Goal: Task Accomplishment & Management: Complete application form

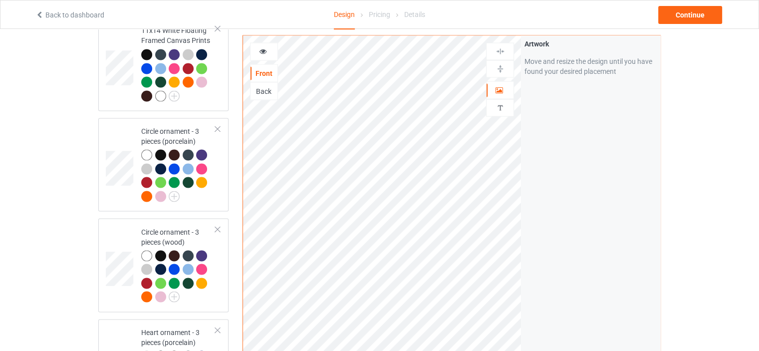
scroll to position [2041, 0]
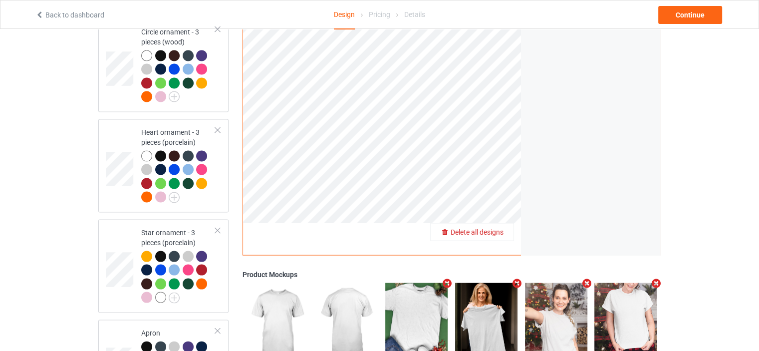
click at [503, 228] on span "Delete all designs" at bounding box center [477, 232] width 53 height 8
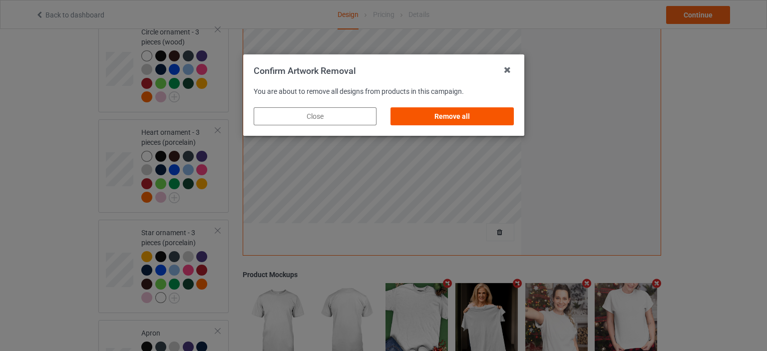
click at [472, 110] on div "Remove all" at bounding box center [451, 116] width 123 height 18
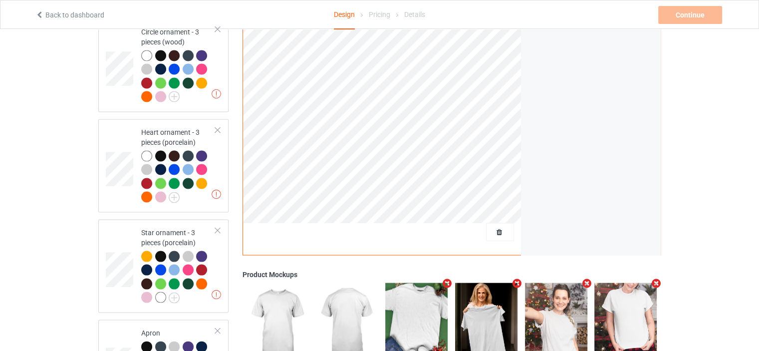
scroll to position [0, 0]
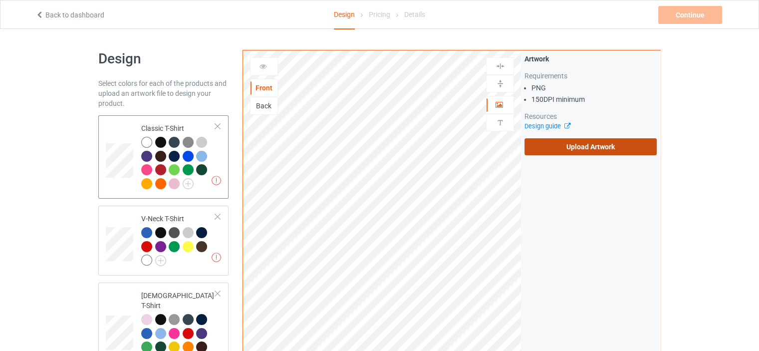
click at [600, 140] on label "Upload Artwork" at bounding box center [591, 146] width 132 height 17
click at [0, 0] on input "Upload Artwork" at bounding box center [0, 0] width 0 height 0
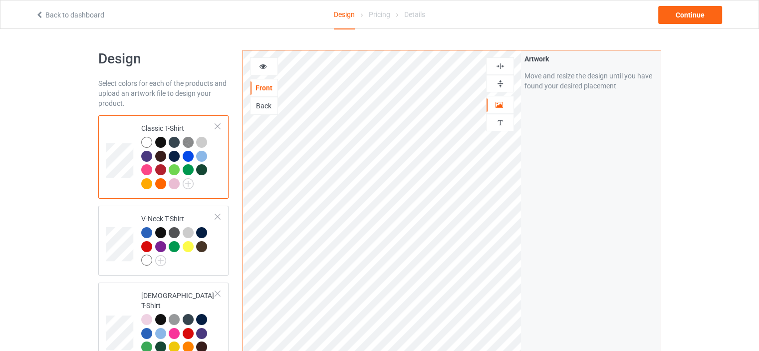
click at [265, 65] on icon at bounding box center [263, 64] width 8 height 7
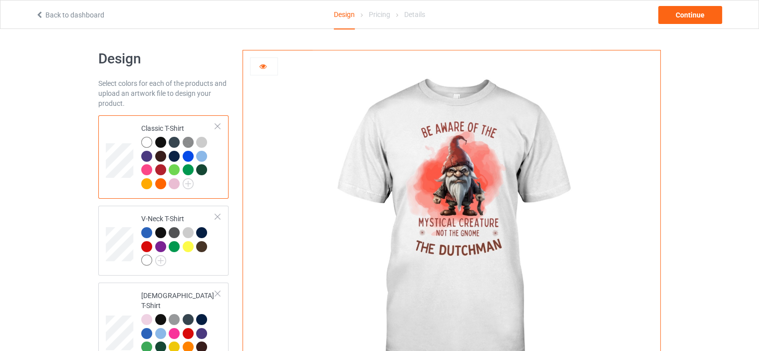
click at [265, 65] on icon at bounding box center [263, 64] width 8 height 7
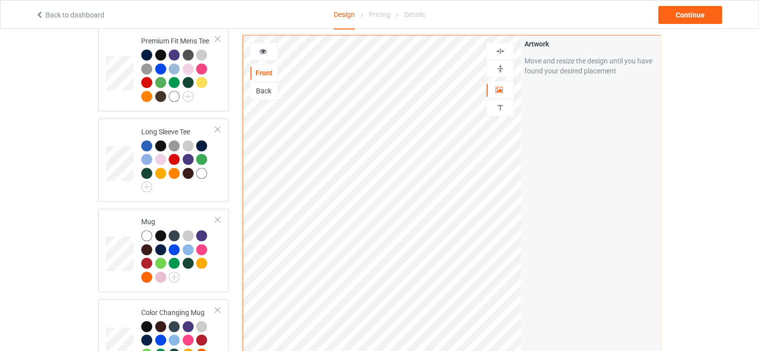
scroll to position [649, 0]
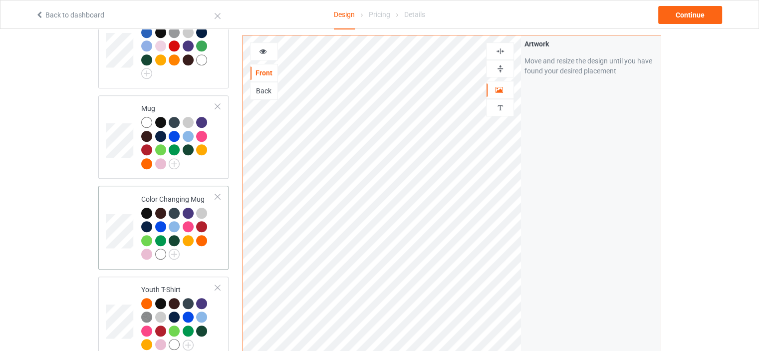
click at [185, 194] on div "Color Changing Mug" at bounding box center [178, 226] width 74 height 65
click at [500, 67] on img at bounding box center [500, 68] width 9 height 9
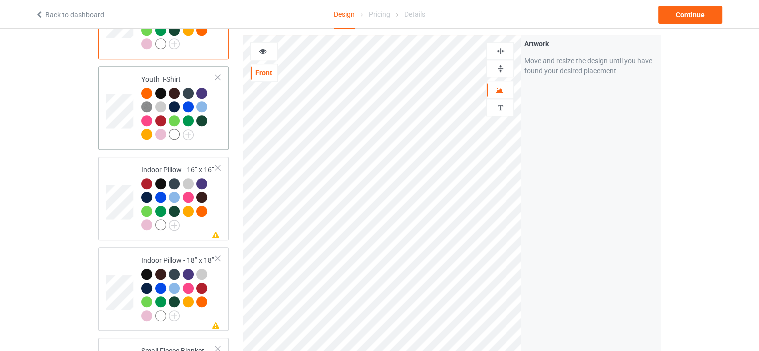
scroll to position [898, 0]
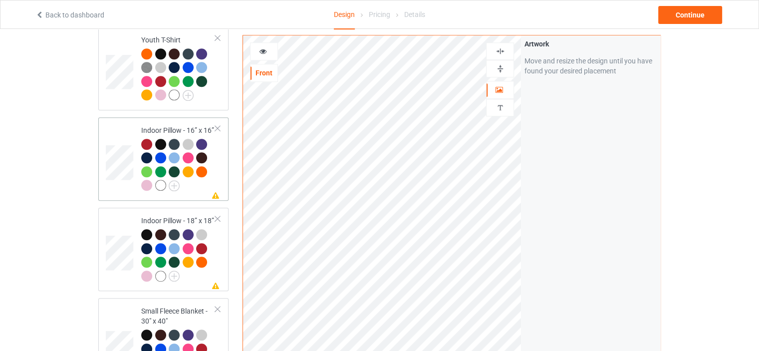
click at [173, 125] on div "Indoor Pillow - 16” x 16”" at bounding box center [178, 157] width 74 height 65
click at [503, 68] on img at bounding box center [500, 68] width 9 height 9
click at [501, 50] on img at bounding box center [500, 50] width 9 height 9
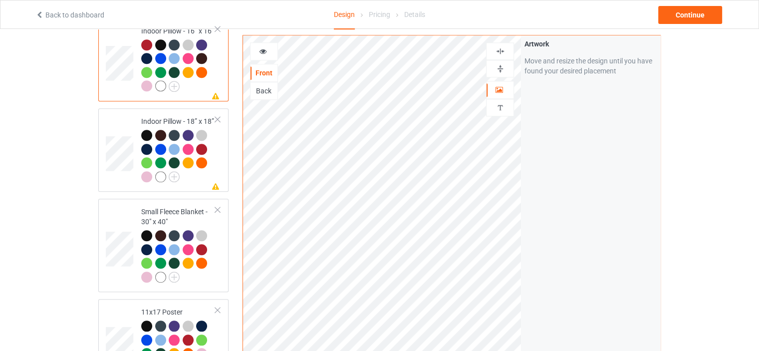
scroll to position [998, 0]
click at [184, 116] on div "Indoor Pillow - 18” x 18”" at bounding box center [178, 148] width 74 height 65
drag, startPoint x: 505, startPoint y: 66, endPoint x: 504, endPoint y: 52, distance: 14.5
click at [504, 66] on img at bounding box center [500, 68] width 9 height 9
click at [504, 48] on img at bounding box center [500, 50] width 9 height 9
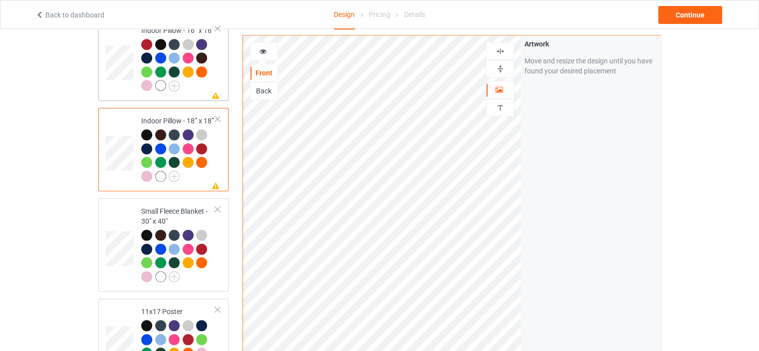
scroll to position [1098, 0]
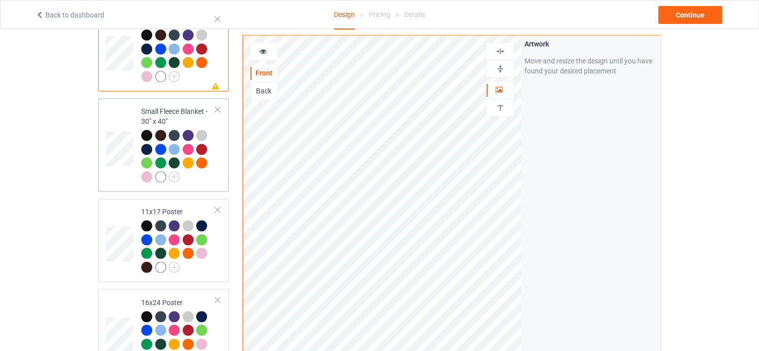
click at [186, 106] on div "Small Fleece Blanket - 30" x 40"" at bounding box center [178, 143] width 74 height 75
click at [180, 184] on div "Classic T-Shirt V-Neck T-Shirt [DEMOGRAPHIC_DATA] T-Shirt Hooded Sweatshirt Cre…" at bounding box center [163, 181] width 130 height 2329
click at [180, 207] on div "11x17 Poster" at bounding box center [178, 239] width 74 height 65
click at [504, 70] on img at bounding box center [500, 68] width 9 height 9
click at [503, 50] on img at bounding box center [500, 50] width 9 height 9
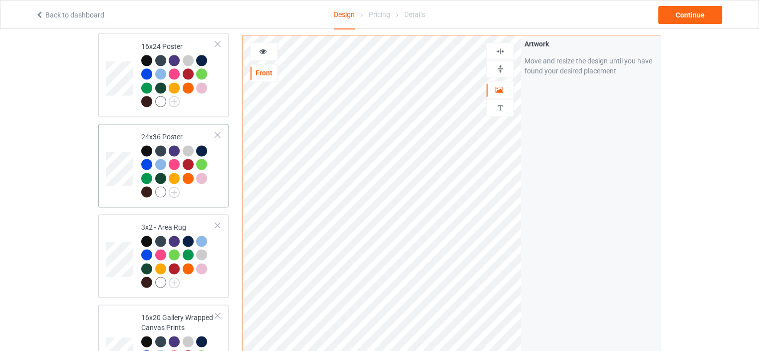
scroll to position [1398, 0]
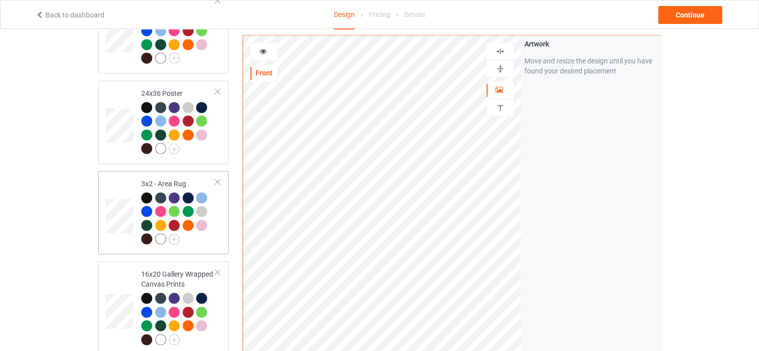
click at [170, 179] on div "3x2 - Area Rug" at bounding box center [178, 211] width 74 height 65
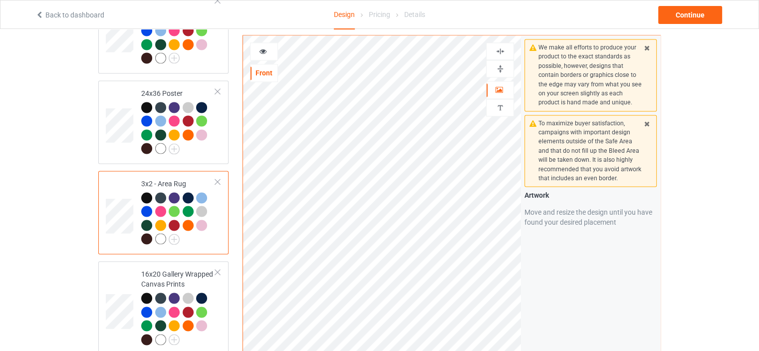
click at [492, 67] on div at bounding box center [500, 68] width 27 height 9
click at [501, 47] on img at bounding box center [500, 50] width 9 height 9
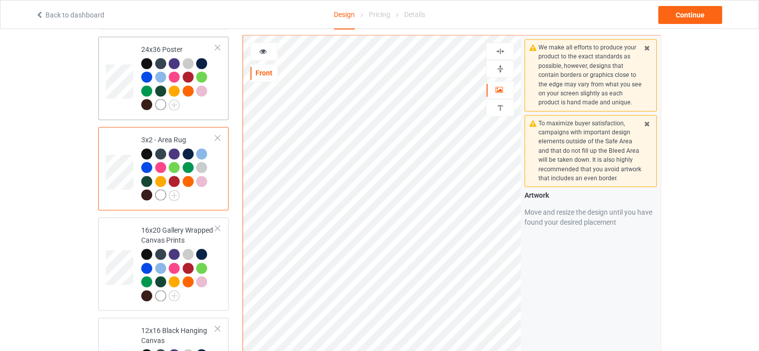
scroll to position [1497, 0]
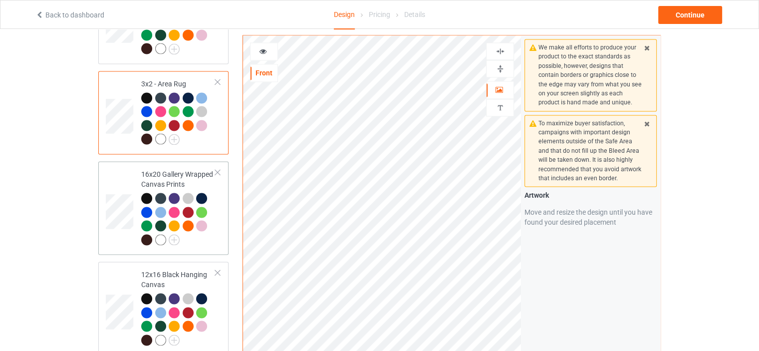
click at [172, 169] on div "16x20 Gallery Wrapped Canvas Prints" at bounding box center [178, 206] width 74 height 75
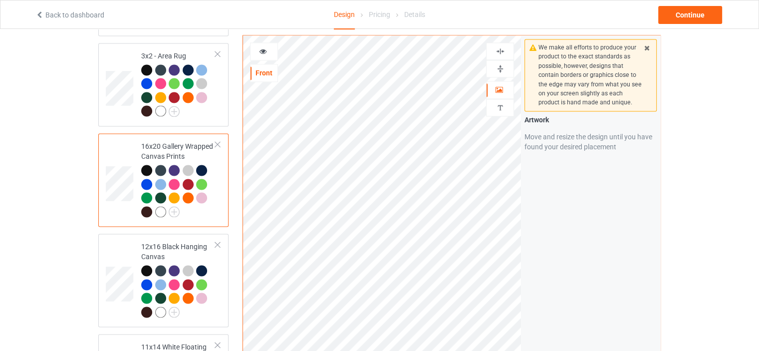
scroll to position [1547, 0]
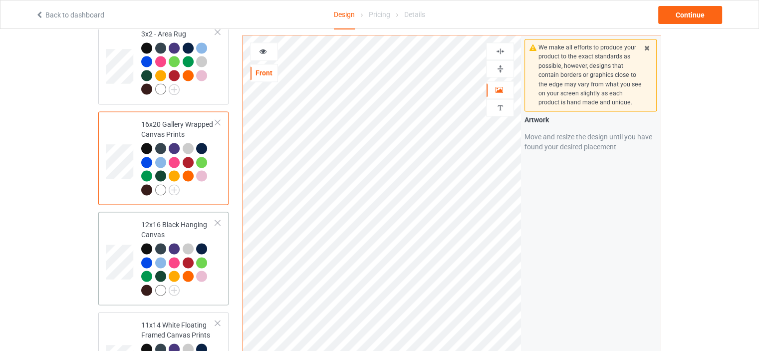
click at [173, 220] on div "12x16 Black Hanging Canvas" at bounding box center [178, 257] width 74 height 75
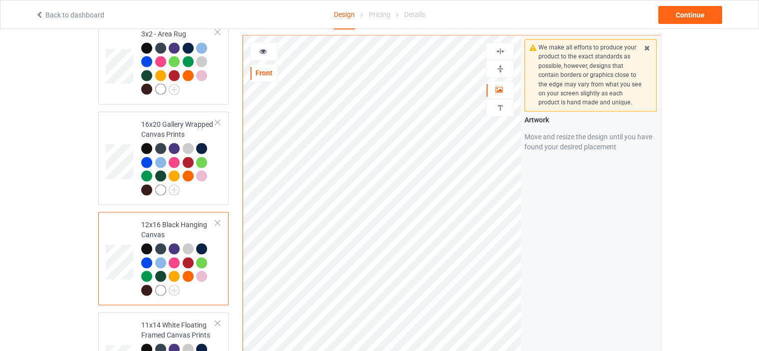
click at [496, 68] on img at bounding box center [500, 68] width 9 height 9
click at [501, 50] on img at bounding box center [500, 50] width 9 height 9
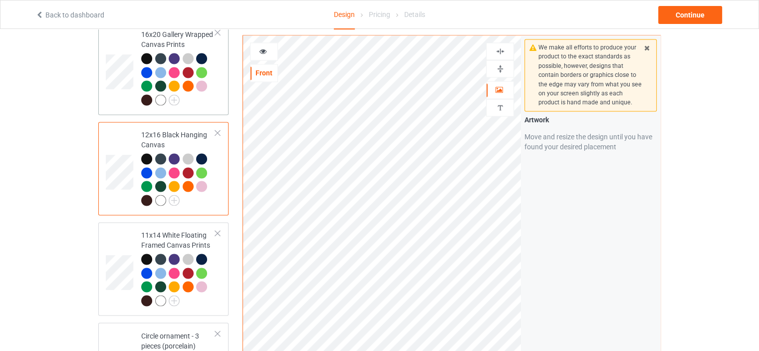
scroll to position [1647, 0]
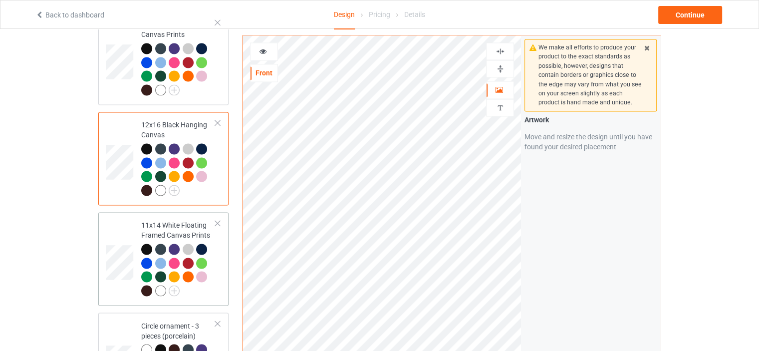
click at [164, 220] on div "11x14 White Floating Framed Canvas Prints" at bounding box center [178, 257] width 74 height 75
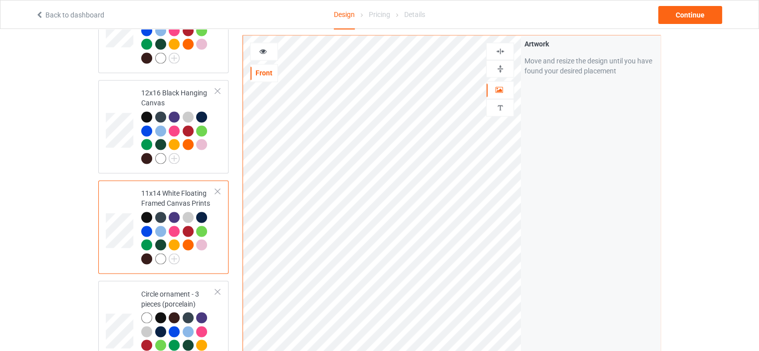
scroll to position [1697, 0]
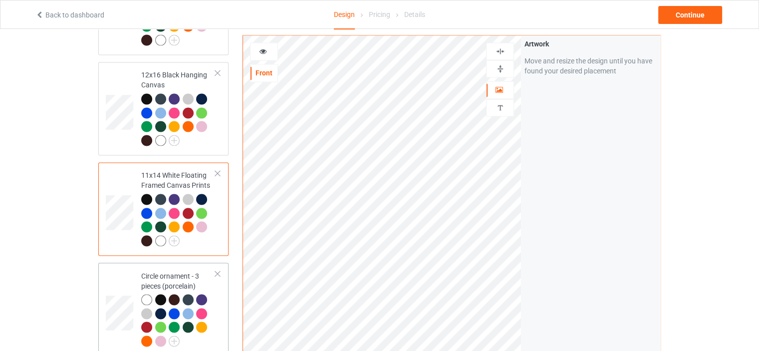
click at [170, 271] on div "Circle ornament - 3 pieces (porcelain)" at bounding box center [178, 308] width 74 height 75
click at [506, 65] on div at bounding box center [500, 68] width 27 height 9
click at [502, 53] on img at bounding box center [500, 50] width 9 height 9
click at [503, 49] on img at bounding box center [500, 50] width 9 height 9
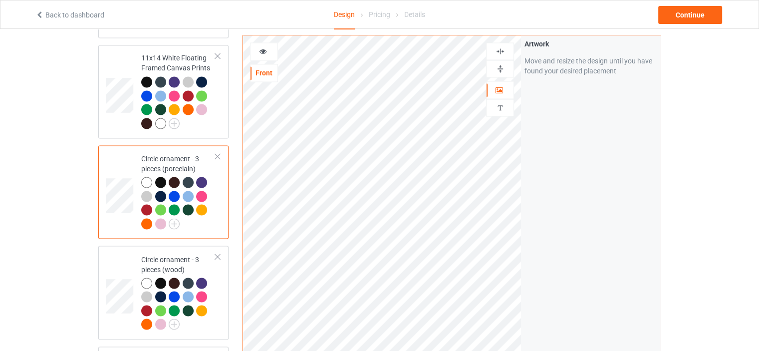
scroll to position [1847, 0]
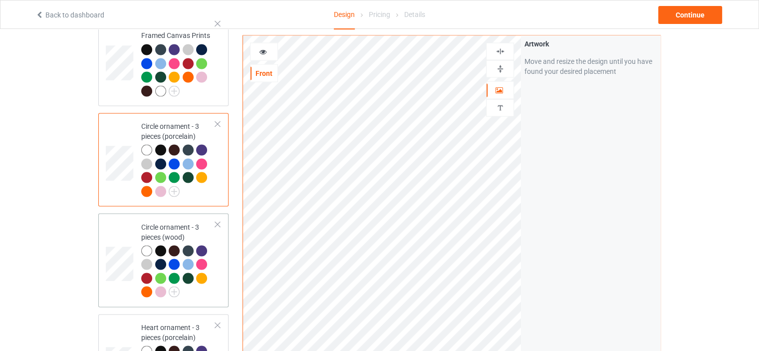
click at [168, 222] on div "Circle ornament - 3 pieces (wood)" at bounding box center [178, 259] width 74 height 75
click at [501, 47] on img at bounding box center [500, 50] width 9 height 9
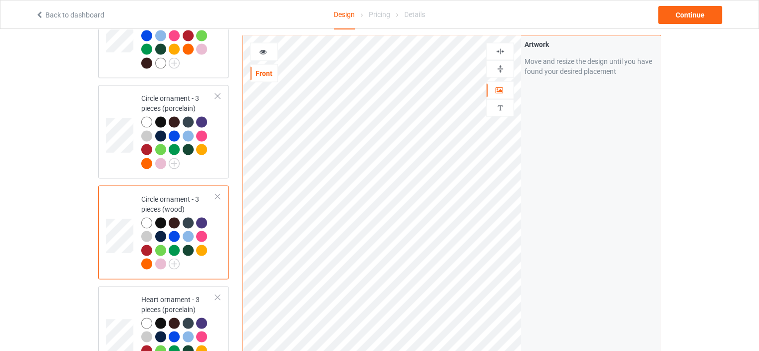
scroll to position [1947, 0]
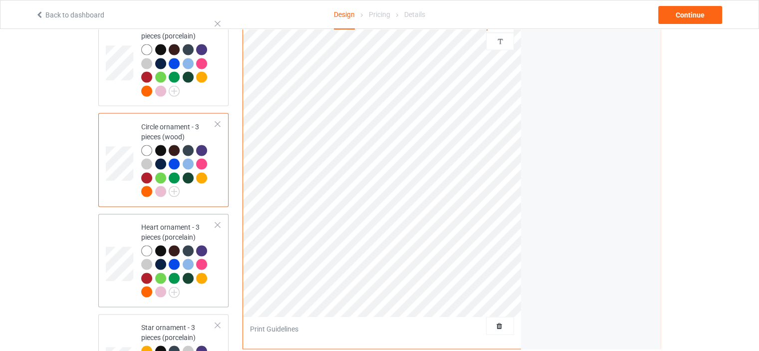
click at [175, 222] on div "Heart ornament - 3 pieces (porcelain)" at bounding box center [178, 259] width 74 height 75
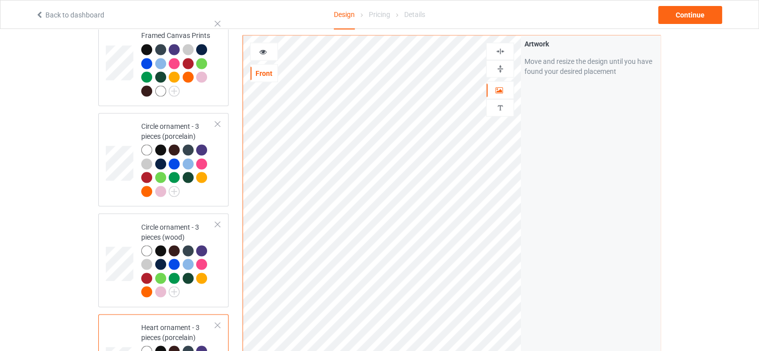
click at [500, 49] on img at bounding box center [500, 50] width 9 height 9
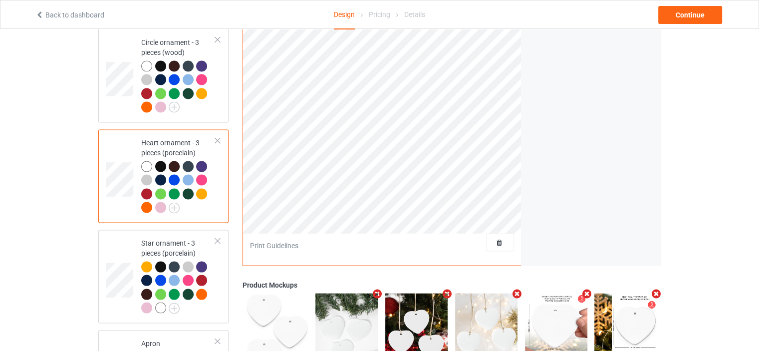
scroll to position [2046, 0]
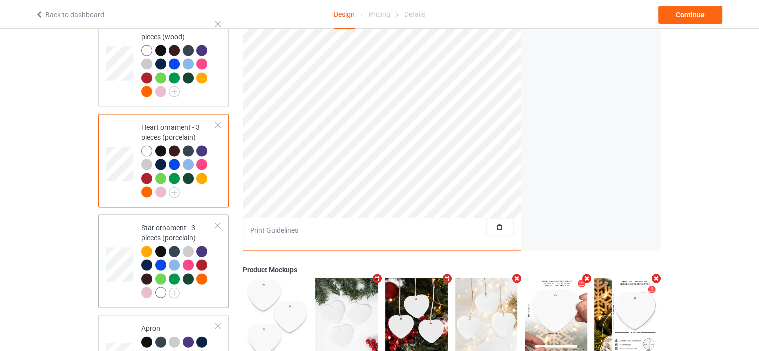
click at [164, 223] on div "Star ornament - 3 pieces (porcelain)" at bounding box center [178, 260] width 74 height 75
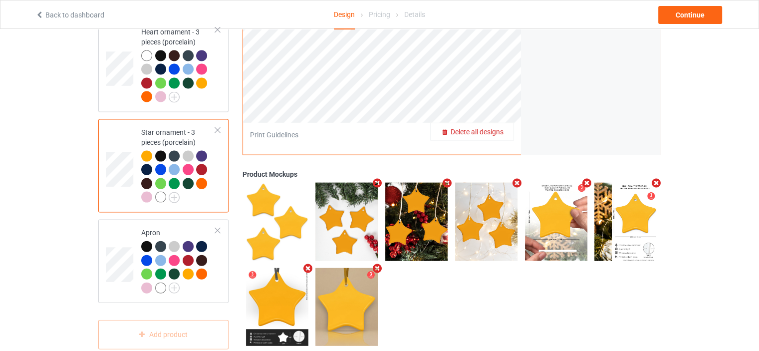
scroll to position [2143, 0]
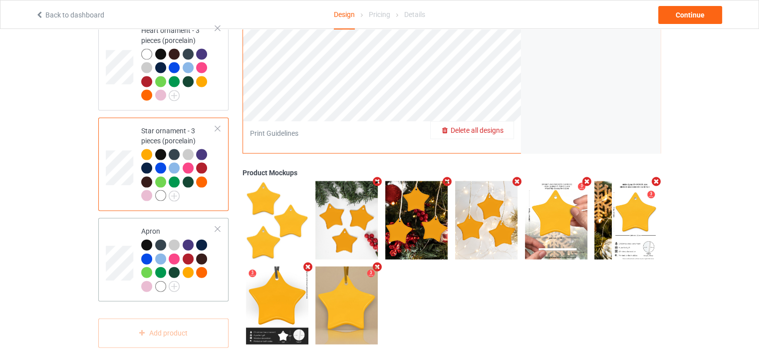
click at [165, 226] on div "Apron" at bounding box center [178, 258] width 74 height 65
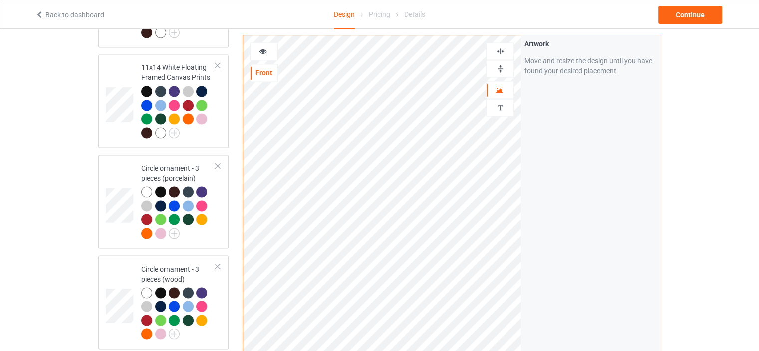
scroll to position [1794, 0]
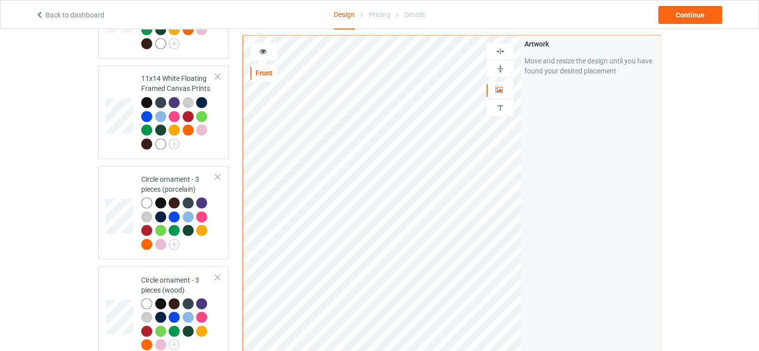
click at [501, 50] on img at bounding box center [500, 50] width 9 height 9
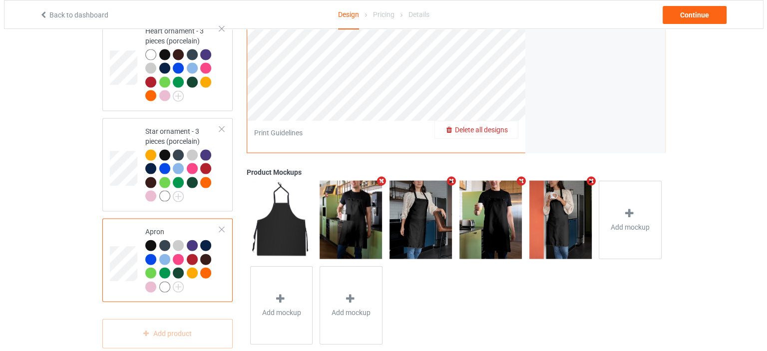
scroll to position [2143, 0]
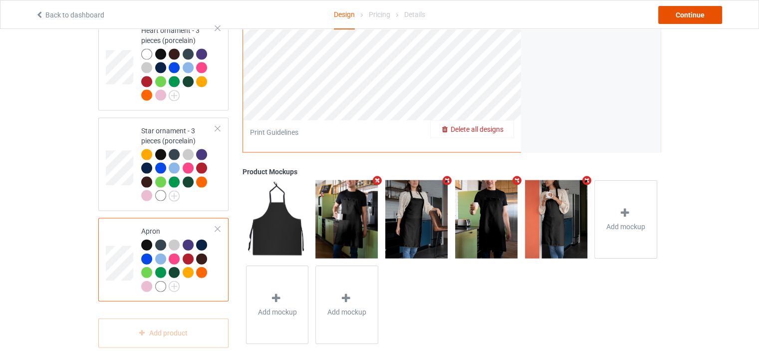
click at [701, 15] on div "Continue" at bounding box center [690, 15] width 64 height 18
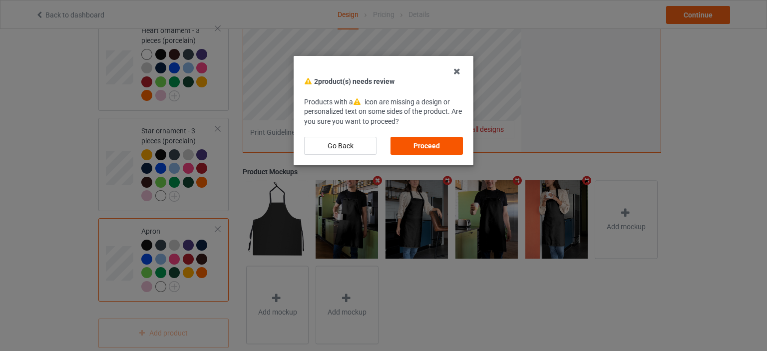
click at [425, 147] on div "Proceed" at bounding box center [426, 146] width 72 height 18
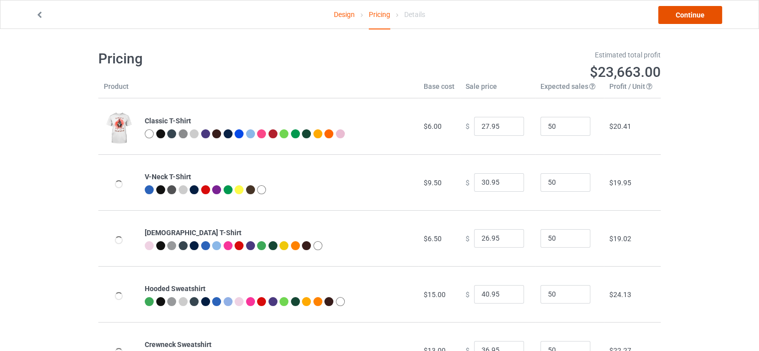
click at [700, 11] on link "Continue" at bounding box center [690, 15] width 64 height 18
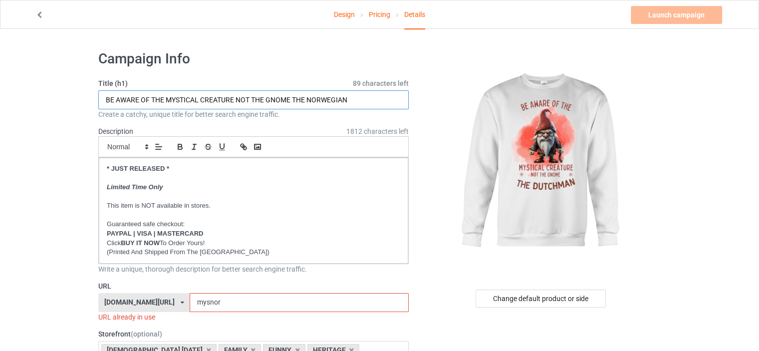
drag, startPoint x: 351, startPoint y: 99, endPoint x: 309, endPoint y: 96, distance: 42.1
click at [309, 96] on input "BE AWARE OF THE MYSTICAL CREATURE NOT THE GNOME THE NORWEGIAN" at bounding box center [253, 99] width 310 height 19
type input "BE AWARE OF THE MYSTICAL CREATURE NOT THE GNOME THE [DEMOGRAPHIC_DATA]"
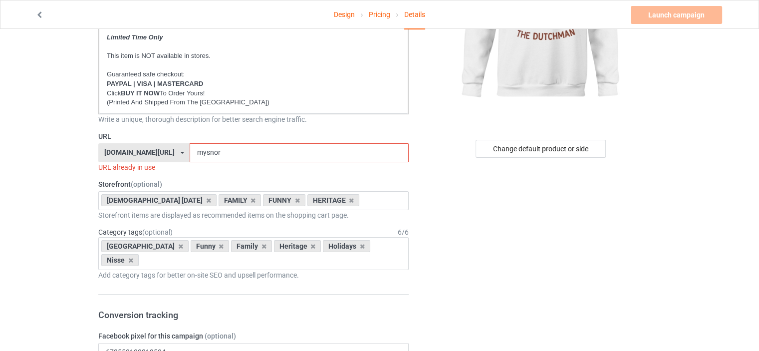
click at [151, 151] on div "[DOMAIN_NAME][URL]" at bounding box center [139, 152] width 70 height 7
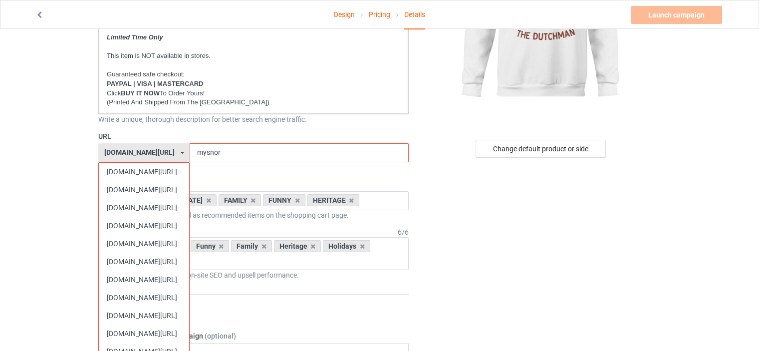
scroll to position [349, 0]
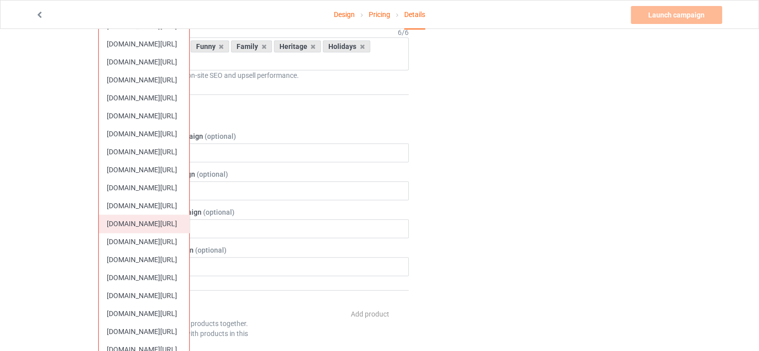
click at [161, 219] on div "[DOMAIN_NAME][URL]" at bounding box center [144, 224] width 90 height 18
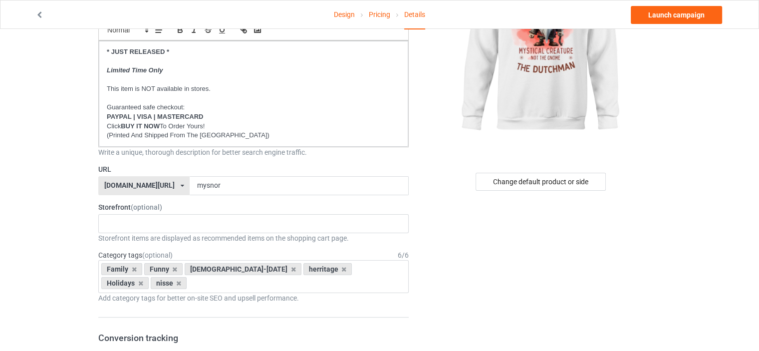
scroll to position [100, 0]
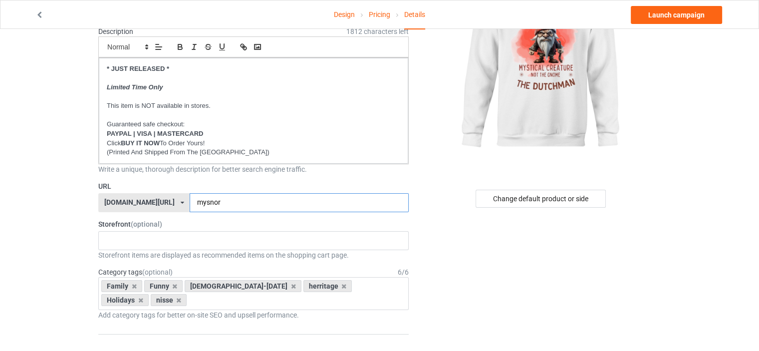
drag, startPoint x: 232, startPoint y: 203, endPoint x: 221, endPoint y: 201, distance: 11.1
click at [221, 201] on input "mysnor" at bounding box center [299, 202] width 219 height 19
type input "mysdutm"
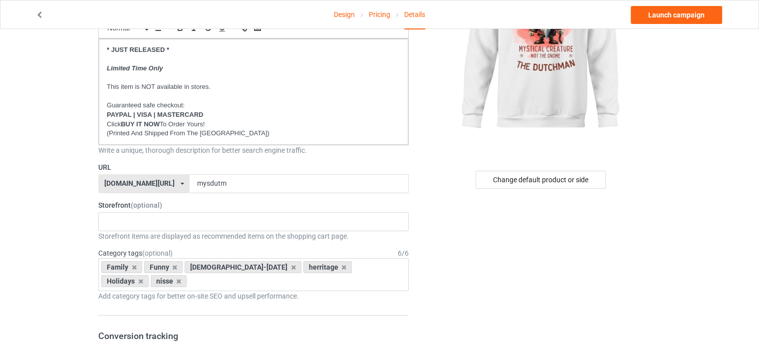
scroll to position [150, 0]
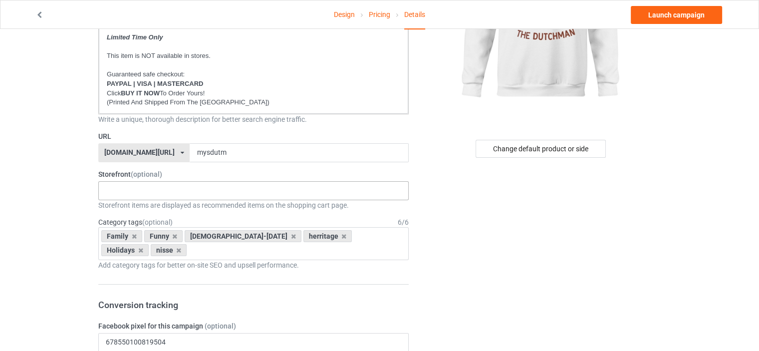
click at [134, 191] on div "HERITAGE FUNNY FAMILY CHRISTMAS 5d8e70d9c01d500ba91f820e 5d8e4dce7f03040bb241a8…" at bounding box center [253, 190] width 310 height 19
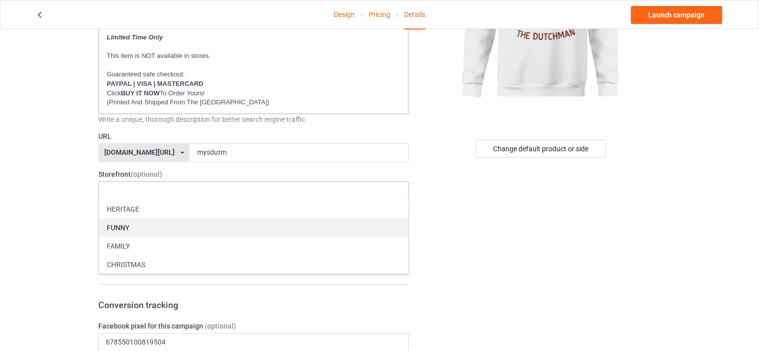
click at [140, 223] on div "FUNNY" at bounding box center [253, 227] width 309 height 18
click at [139, 222] on div "FAMILY" at bounding box center [253, 227] width 309 height 18
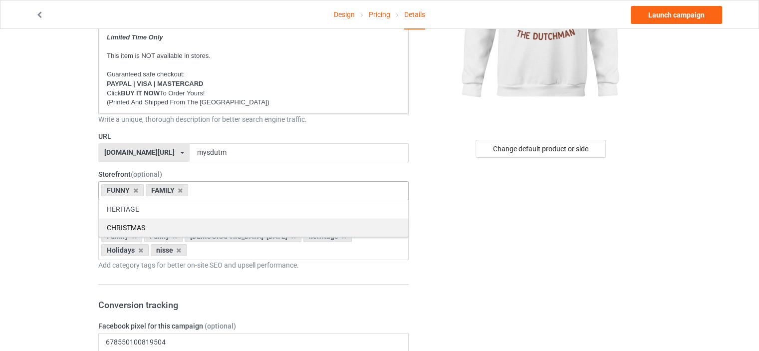
click at [144, 225] on div "CHRISTMAS" at bounding box center [253, 227] width 309 height 18
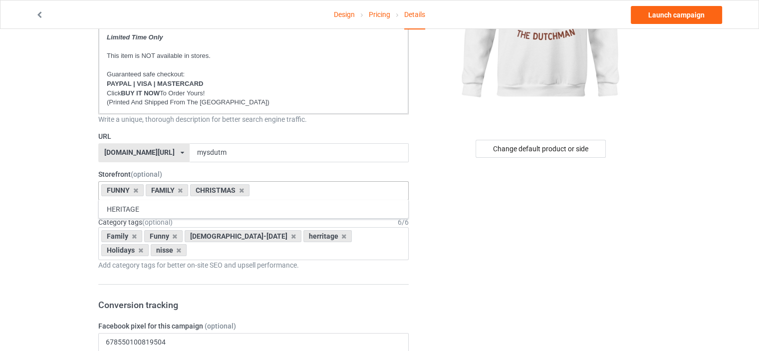
click at [134, 235] on icon at bounding box center [134, 236] width 5 height 6
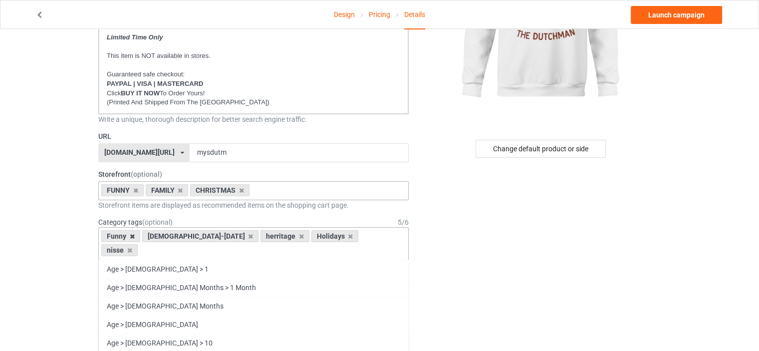
click at [132, 235] on icon at bounding box center [132, 236] width 5 height 6
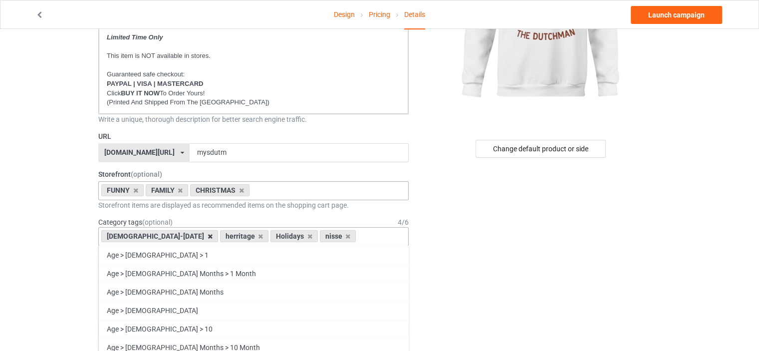
click at [208, 235] on icon at bounding box center [210, 236] width 5 height 6
click at [271, 235] on div "Holidays" at bounding box center [294, 236] width 47 height 12
click at [307, 235] on icon at bounding box center [309, 236] width 5 height 6
click at [208, 235] on icon at bounding box center [210, 236] width 5 height 6
click at [140, 236] on icon at bounding box center [142, 236] width 5 height 6
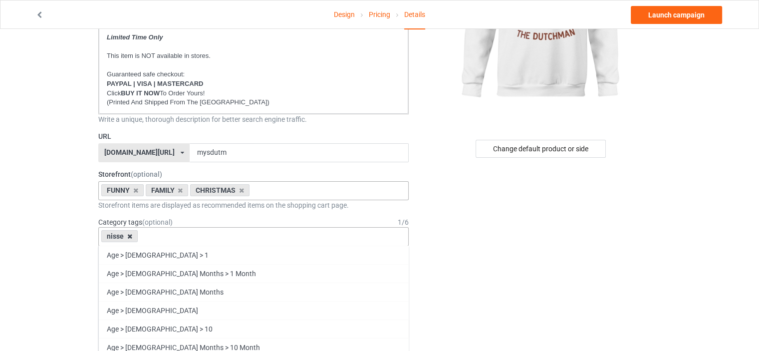
click at [128, 235] on icon at bounding box center [129, 236] width 5 height 6
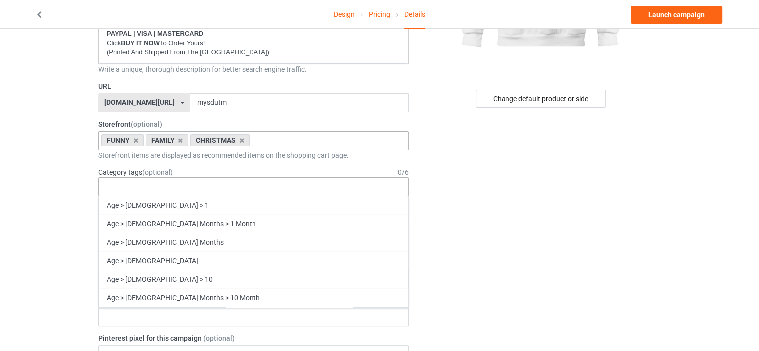
scroll to position [42757, 0]
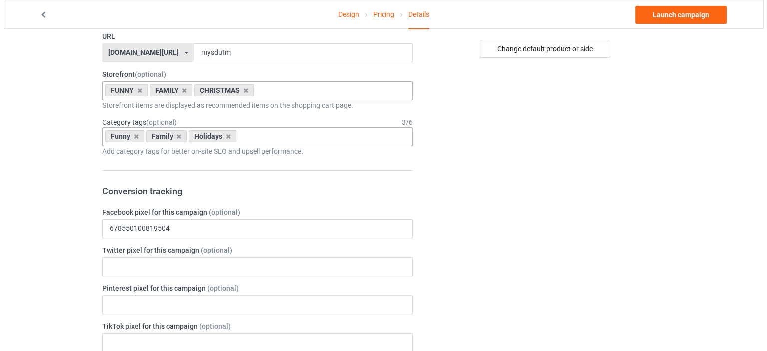
scroll to position [0, 0]
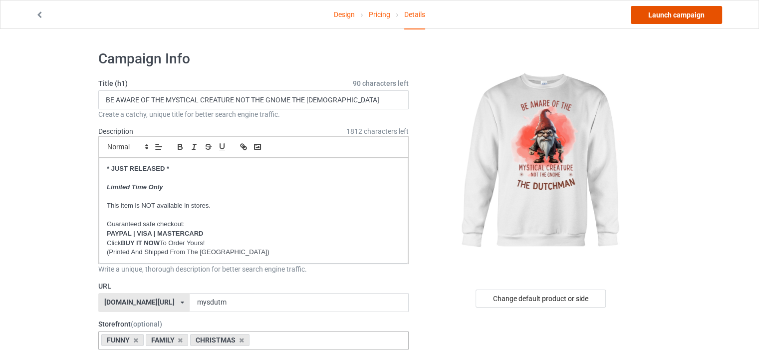
click at [663, 20] on link "Launch campaign" at bounding box center [676, 15] width 91 height 18
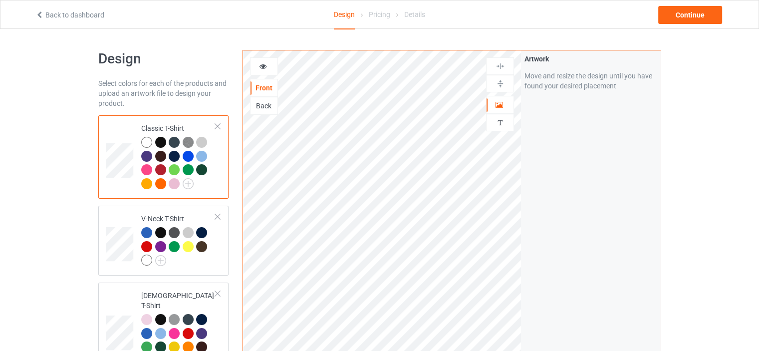
scroll to position [2143, 0]
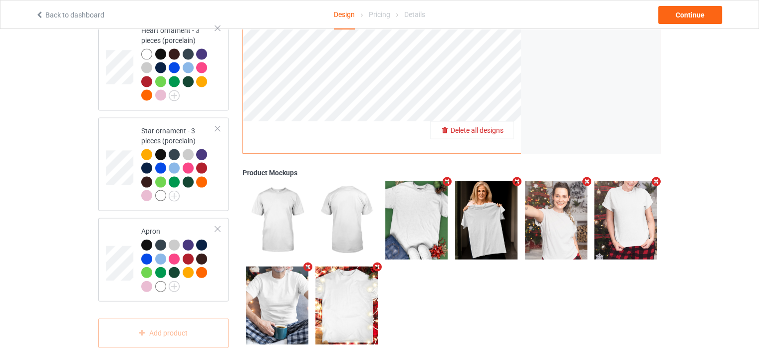
click at [496, 126] on span "Delete all designs" at bounding box center [477, 130] width 53 height 8
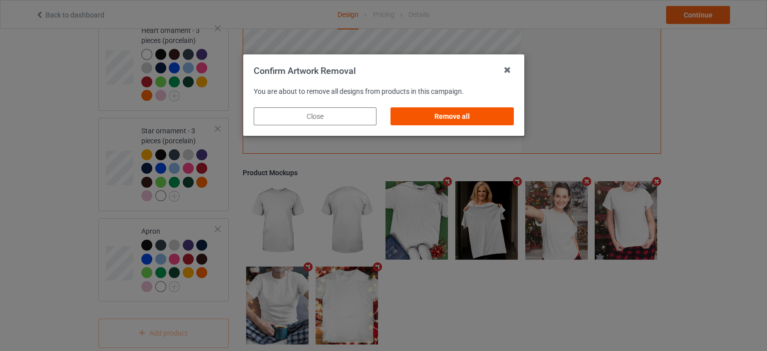
click at [464, 115] on div "Remove all" at bounding box center [451, 116] width 123 height 18
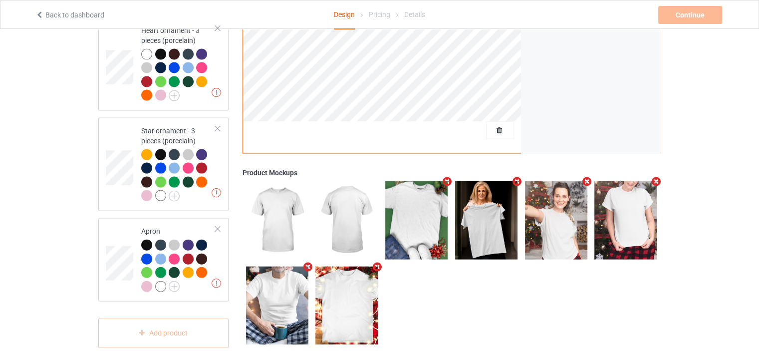
scroll to position [0, 0]
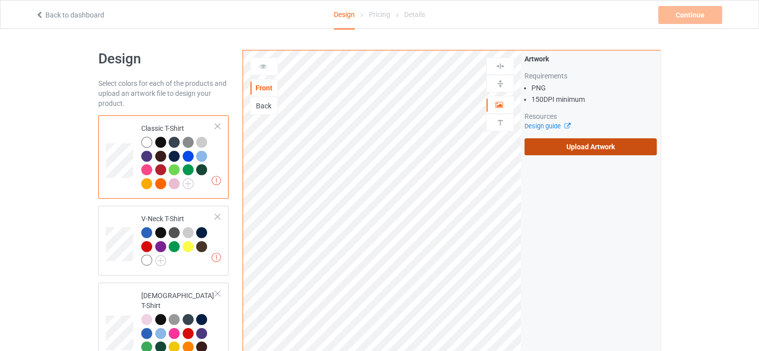
click at [600, 145] on label "Upload Artwork" at bounding box center [591, 146] width 132 height 17
click at [0, 0] on input "Upload Artwork" at bounding box center [0, 0] width 0 height 0
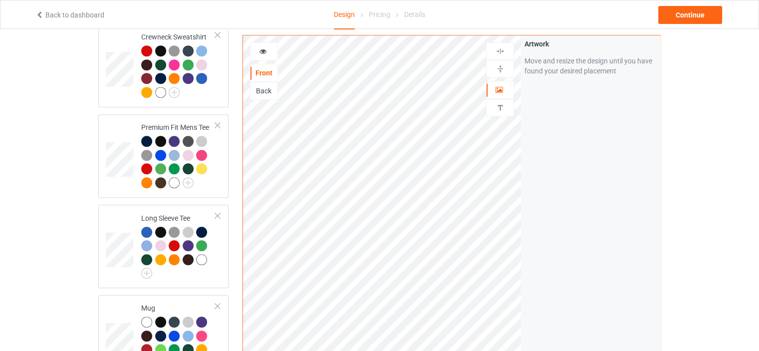
scroll to position [599, 0]
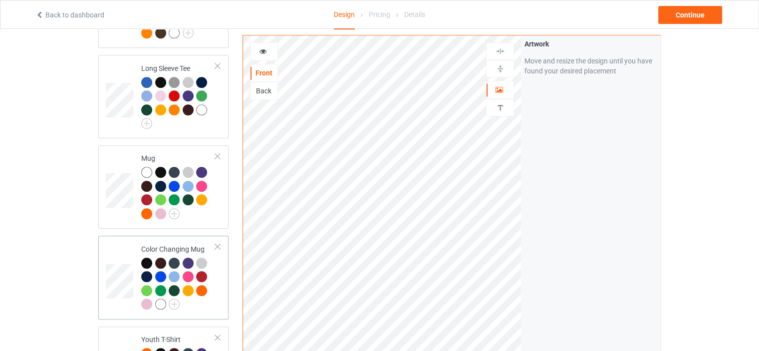
click at [175, 244] on div "Color Changing Mug" at bounding box center [178, 276] width 74 height 65
click at [502, 68] on img at bounding box center [500, 68] width 9 height 9
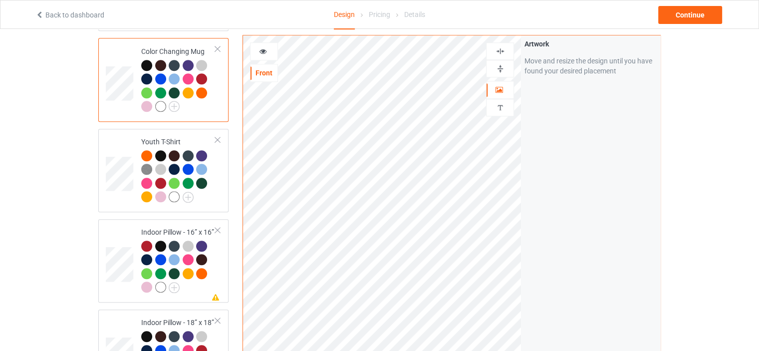
scroll to position [848, 0]
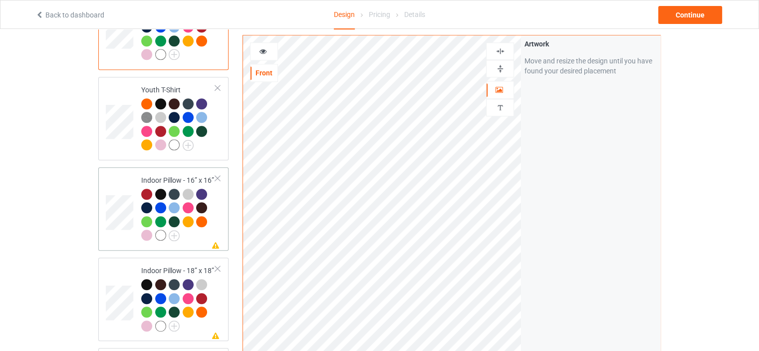
click at [173, 175] on div "Indoor Pillow - 16” x 16”" at bounding box center [178, 207] width 74 height 65
drag, startPoint x: 504, startPoint y: 65, endPoint x: 505, endPoint y: 50, distance: 15.0
click at [504, 65] on img at bounding box center [500, 68] width 9 height 9
click at [505, 48] on img at bounding box center [500, 50] width 9 height 9
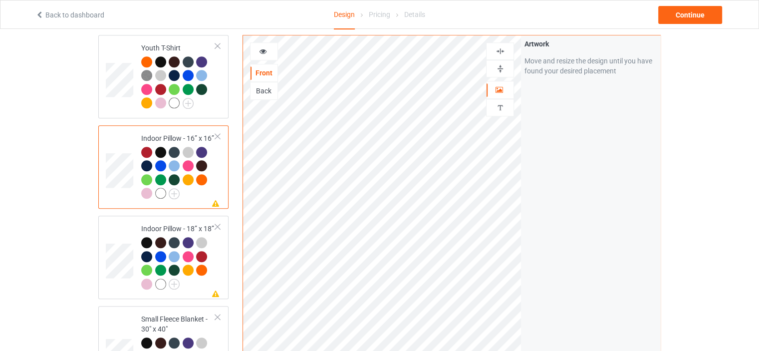
scroll to position [948, 0]
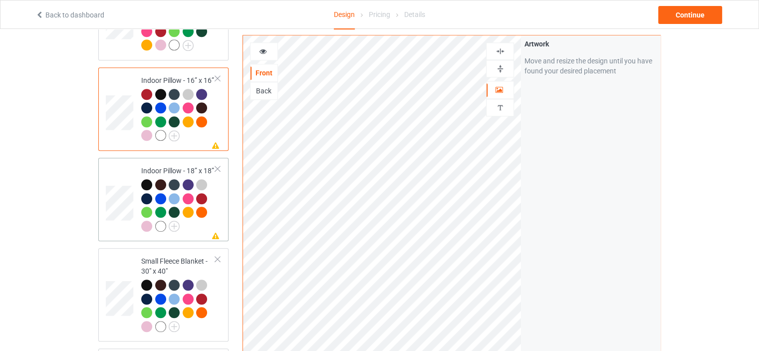
click at [169, 162] on td "Missing artwork on 1 side(s) Indoor Pillow - 18” x 18”" at bounding box center [178, 199] width 85 height 75
click at [504, 69] on img at bounding box center [500, 68] width 9 height 9
click at [504, 53] on img at bounding box center [500, 50] width 9 height 9
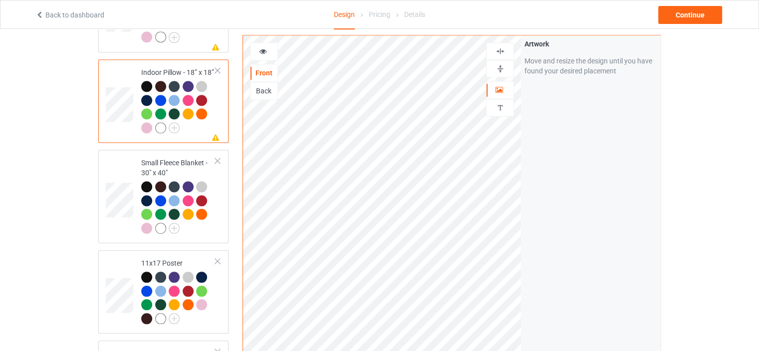
scroll to position [1048, 0]
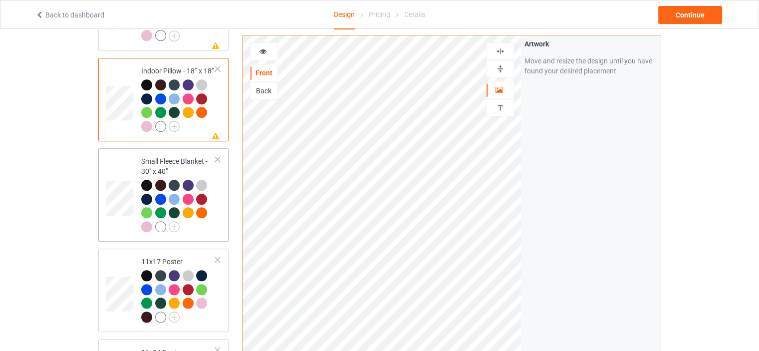
click at [170, 156] on div "Small Fleece Blanket - 30" x 40"" at bounding box center [178, 193] width 74 height 75
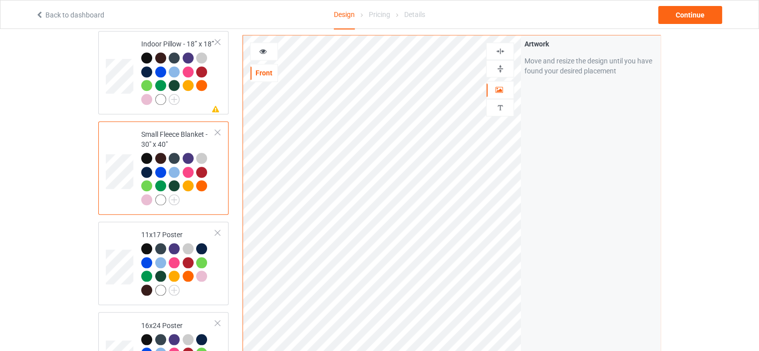
scroll to position [1098, 0]
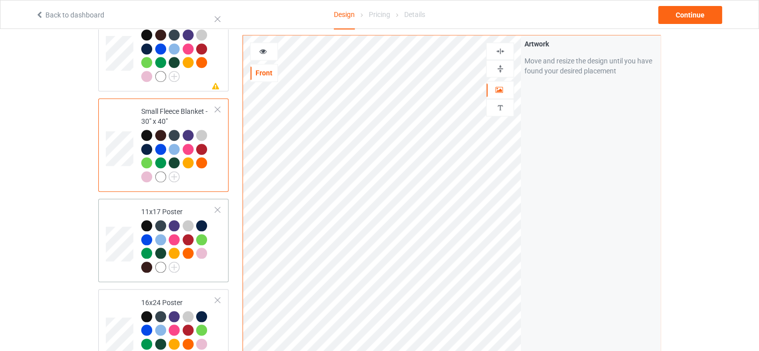
click at [157, 207] on div "11x17 Poster" at bounding box center [178, 239] width 74 height 65
click at [498, 68] on img at bounding box center [500, 68] width 9 height 9
click at [501, 48] on img at bounding box center [500, 50] width 9 height 9
click at [501, 51] on img at bounding box center [500, 50] width 9 height 9
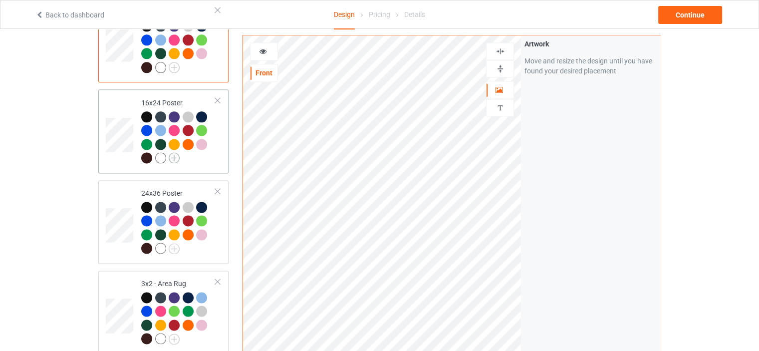
scroll to position [1348, 0]
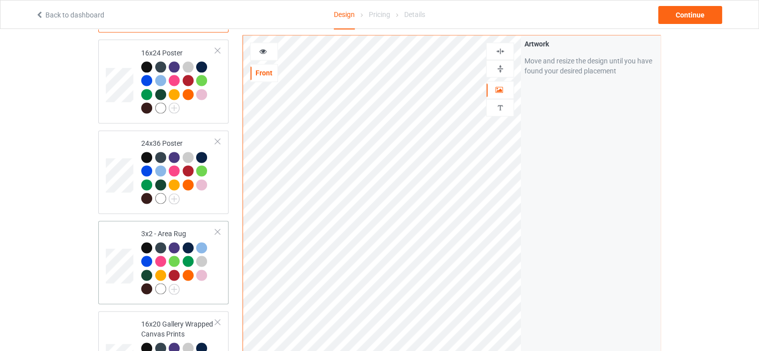
click at [161, 229] on div "3x2 - Area Rug" at bounding box center [178, 261] width 74 height 65
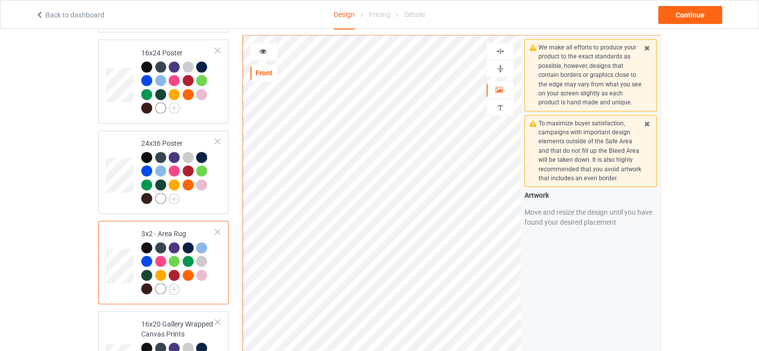
click at [502, 65] on img at bounding box center [500, 68] width 9 height 9
click at [506, 48] on div at bounding box center [500, 50] width 27 height 9
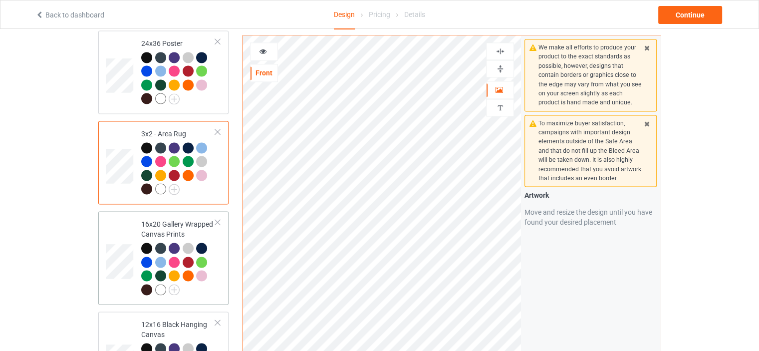
click at [174, 219] on div "16x20 Gallery Wrapped Canvas Prints" at bounding box center [178, 256] width 74 height 75
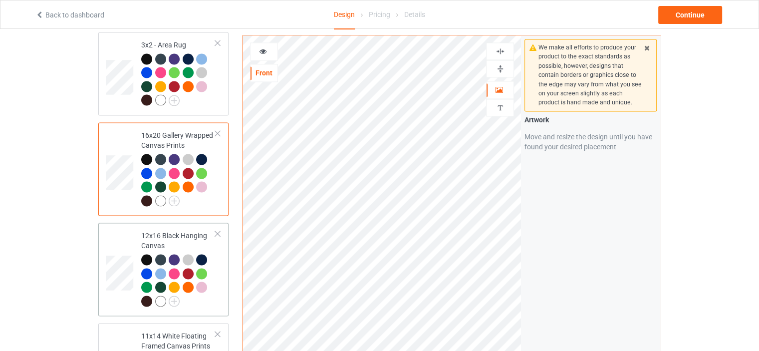
scroll to position [1547, 0]
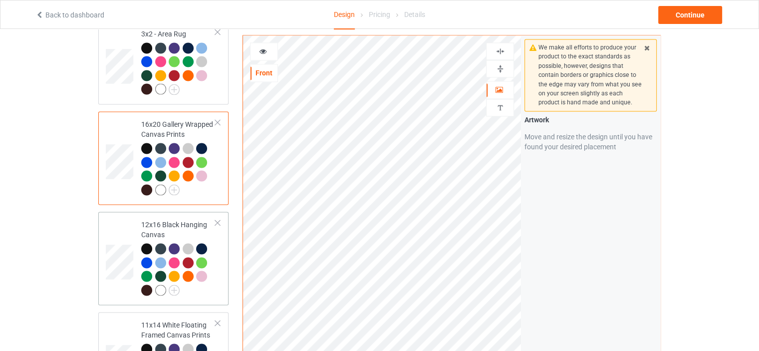
click at [174, 220] on div "12x16 Black Hanging Canvas" at bounding box center [178, 257] width 74 height 75
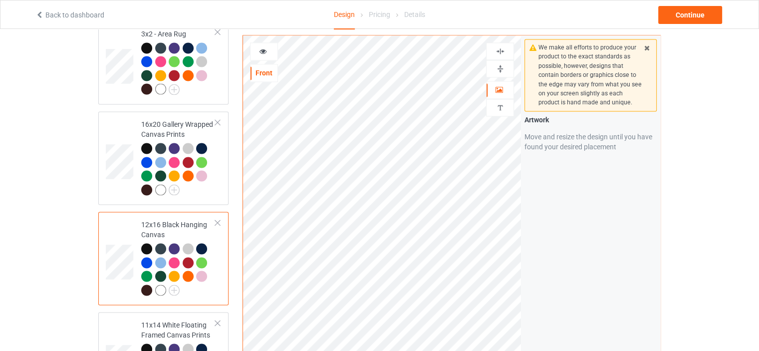
click at [501, 65] on img at bounding box center [500, 68] width 9 height 9
click at [503, 47] on img at bounding box center [500, 50] width 9 height 9
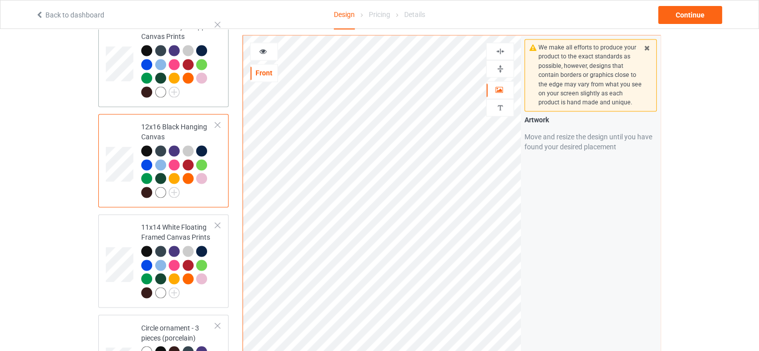
scroll to position [1647, 0]
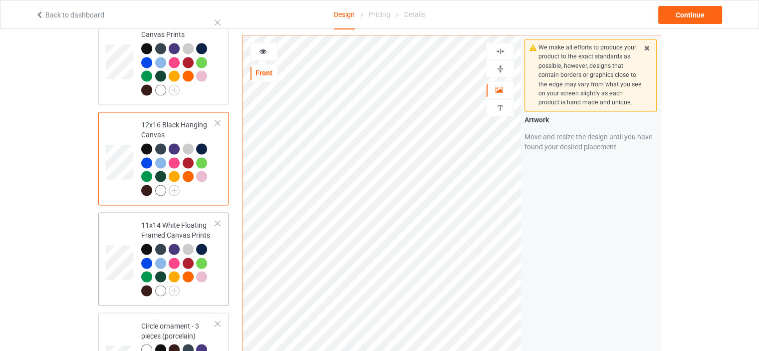
click at [168, 220] on div "11x14 White Floating Framed Canvas Prints" at bounding box center [178, 257] width 74 height 75
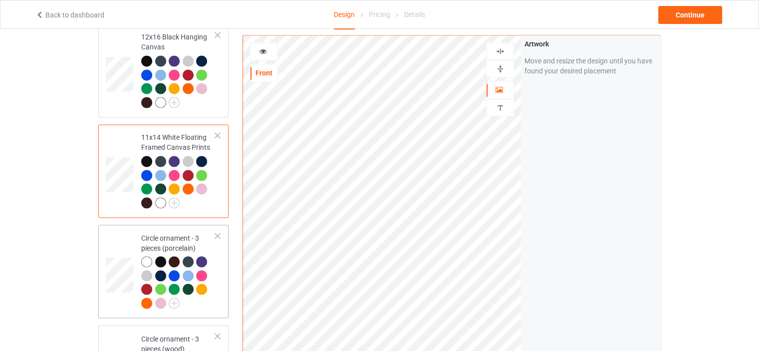
scroll to position [1747, 0]
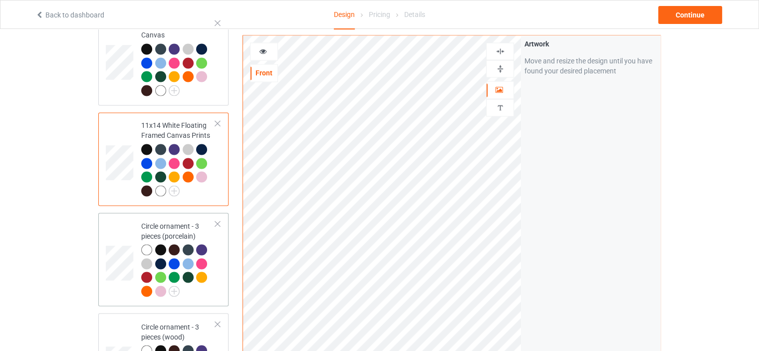
click at [169, 221] on div "Circle ornament - 3 pieces (porcelain)" at bounding box center [178, 258] width 74 height 75
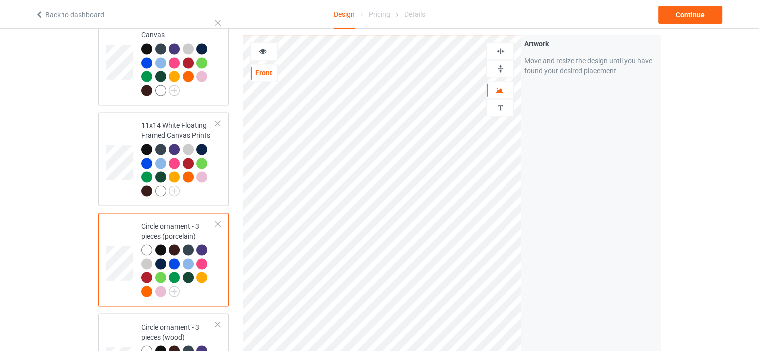
click at [505, 51] on img at bounding box center [500, 50] width 9 height 9
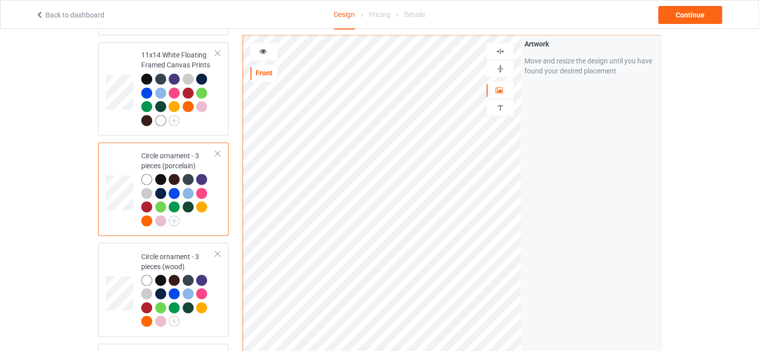
scroll to position [1847, 0]
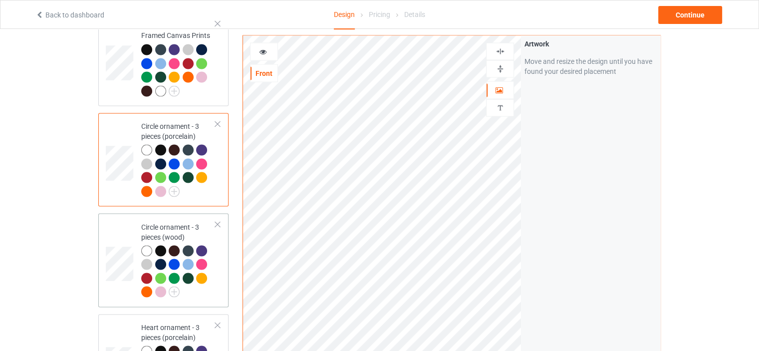
click at [170, 222] on div "Circle ornament - 3 pieces (wood)" at bounding box center [178, 259] width 74 height 75
click at [499, 47] on img at bounding box center [500, 50] width 9 height 9
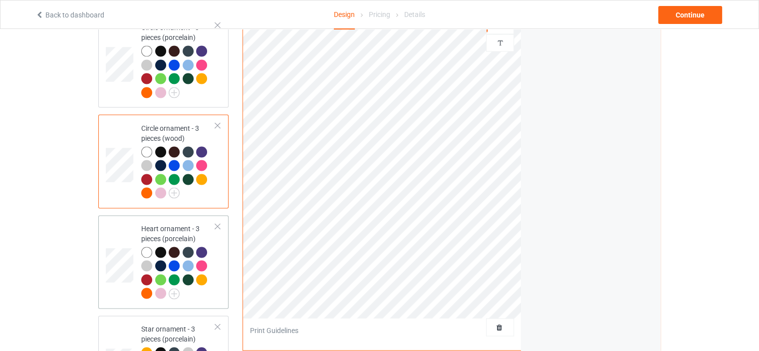
scroll to position [1947, 0]
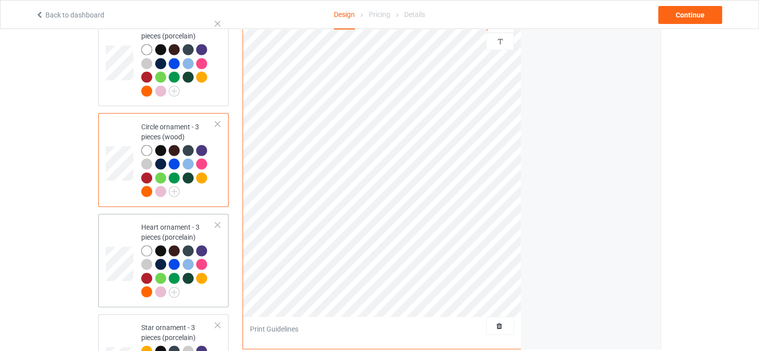
click at [170, 222] on div "Heart ornament - 3 pieces (porcelain)" at bounding box center [178, 259] width 74 height 75
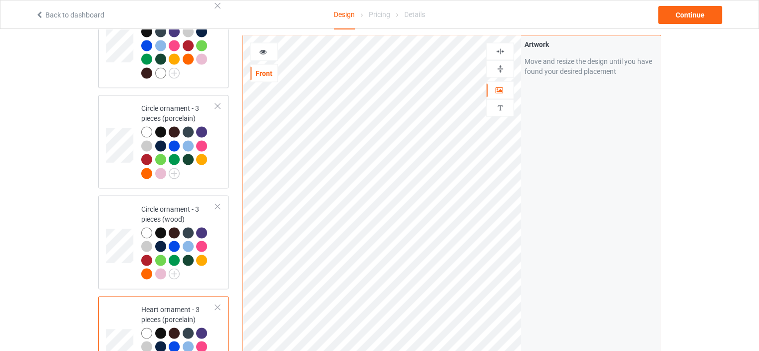
scroll to position [1847, 0]
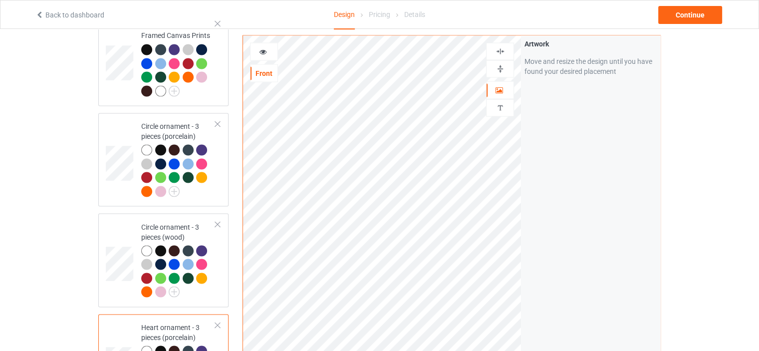
click at [504, 51] on img at bounding box center [500, 50] width 9 height 9
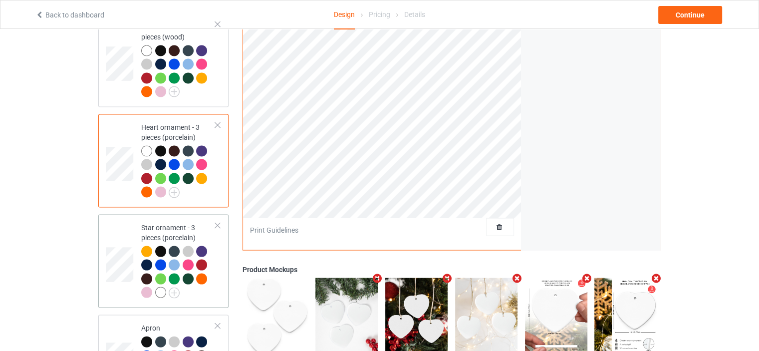
click at [167, 223] on div "Star ornament - 3 pieces (porcelain)" at bounding box center [178, 260] width 74 height 75
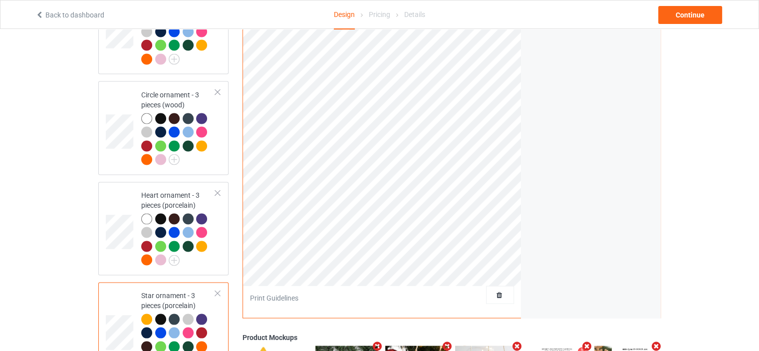
scroll to position [1897, 0]
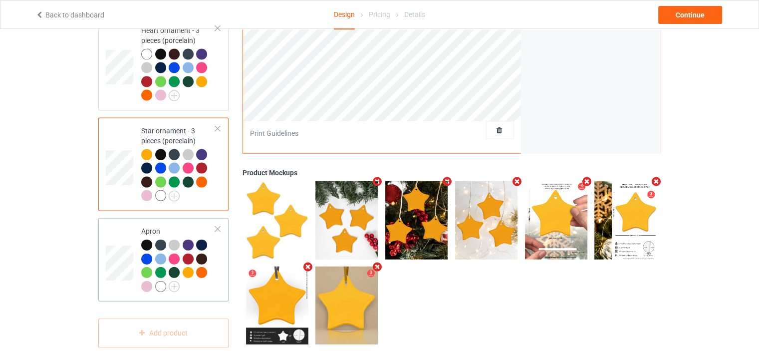
click at [171, 226] on div "Apron" at bounding box center [178, 258] width 74 height 65
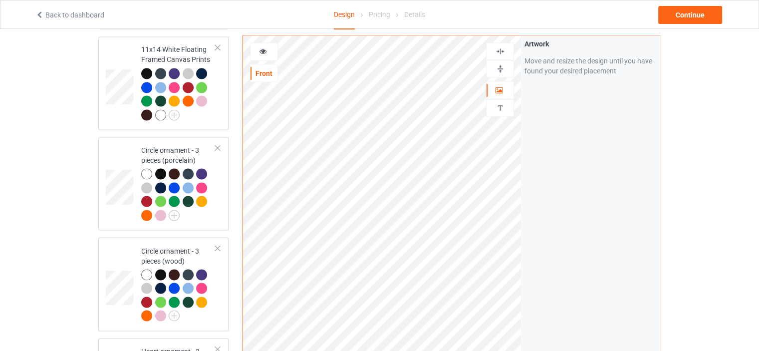
scroll to position [1794, 0]
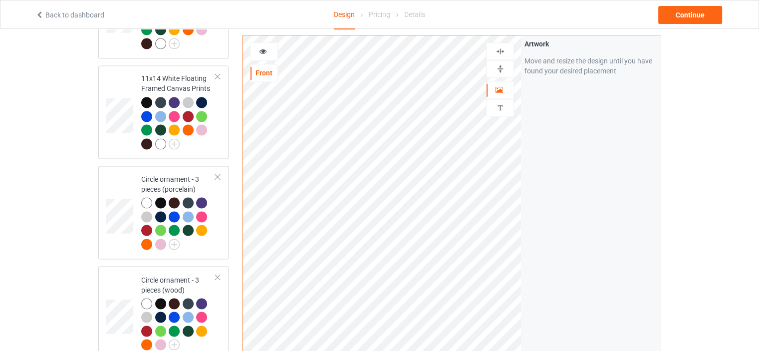
click at [502, 48] on img at bounding box center [500, 50] width 9 height 9
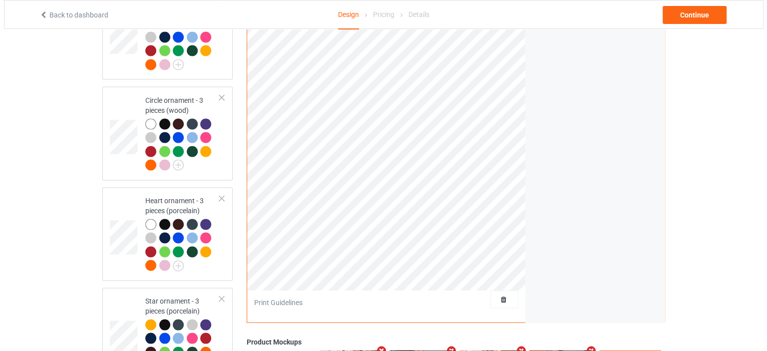
scroll to position [2143, 0]
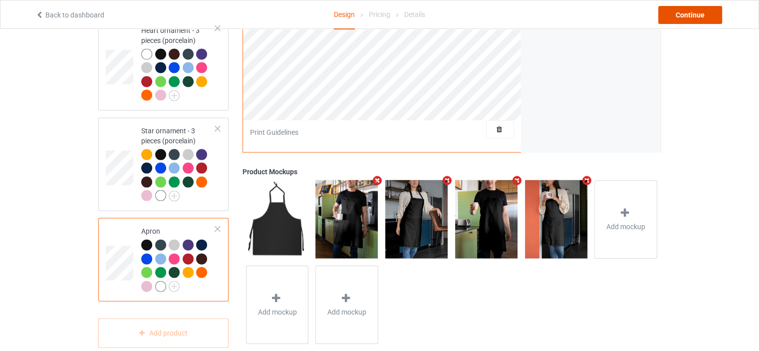
click at [703, 16] on div "Continue" at bounding box center [690, 15] width 64 height 18
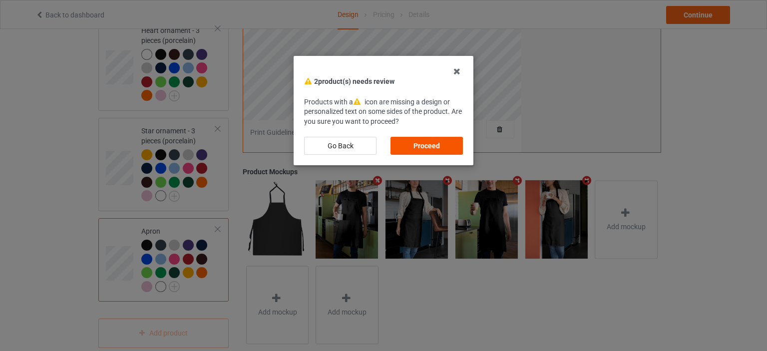
click at [419, 146] on div "Proceed" at bounding box center [426, 146] width 72 height 18
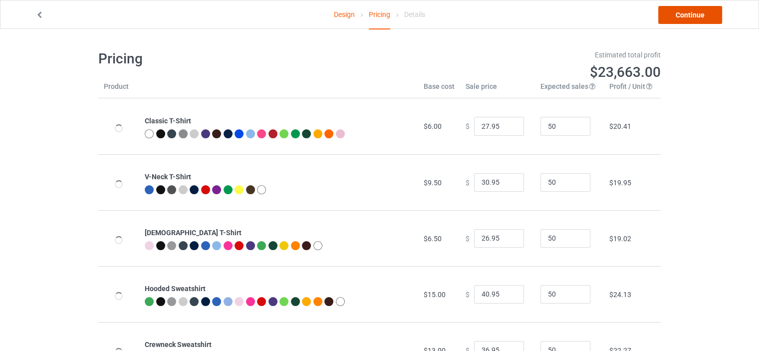
click at [700, 15] on link "Continue" at bounding box center [690, 15] width 64 height 18
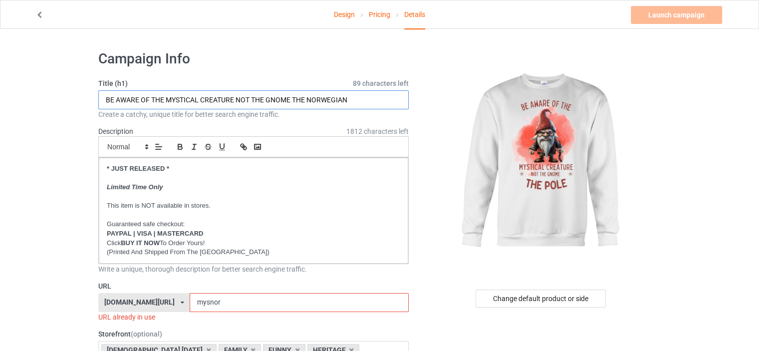
drag, startPoint x: 356, startPoint y: 99, endPoint x: 308, endPoint y: 98, distance: 47.4
click at [308, 98] on input "BE AWARE OF THE MYSTICAL CREATURE NOT THE GNOME THE NORWEGIAN" at bounding box center [253, 99] width 310 height 19
type input "BE AWARE OF THE MYSTICAL CREATURE NOT THE GNOME THE POLE"
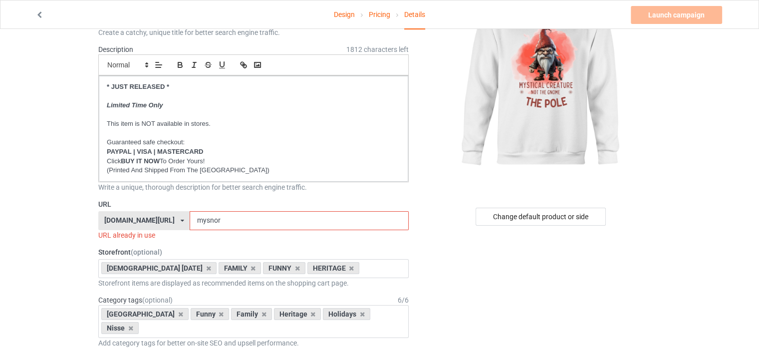
scroll to position [100, 0]
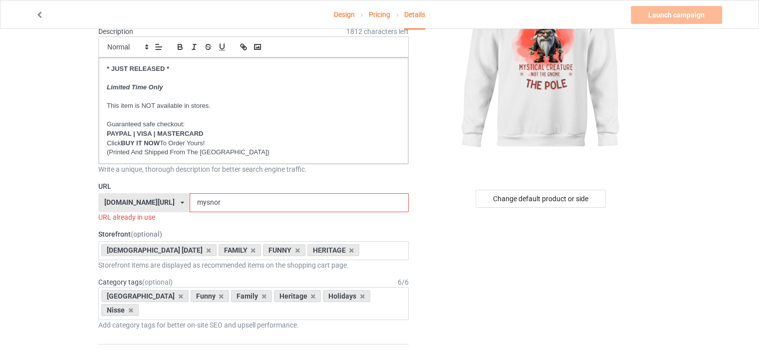
click at [145, 199] on div "[DOMAIN_NAME][URL]" at bounding box center [139, 202] width 70 height 7
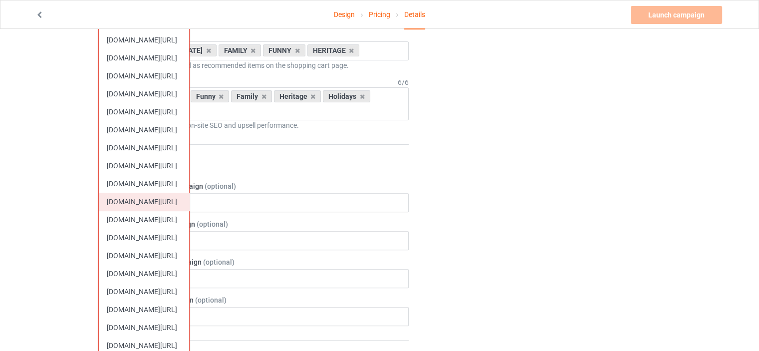
scroll to position [349, 0]
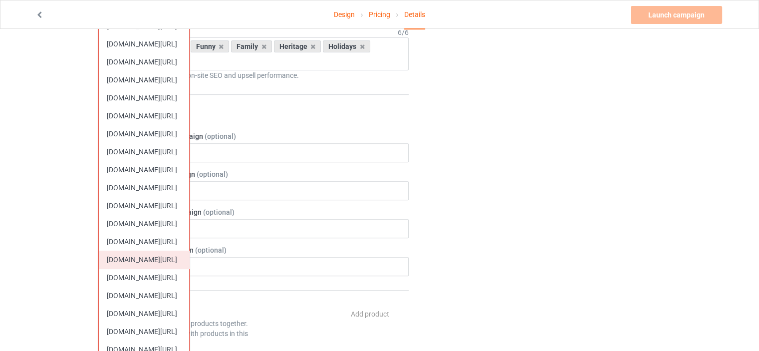
click at [162, 256] on div "[DOMAIN_NAME][URL]" at bounding box center [144, 260] width 90 height 18
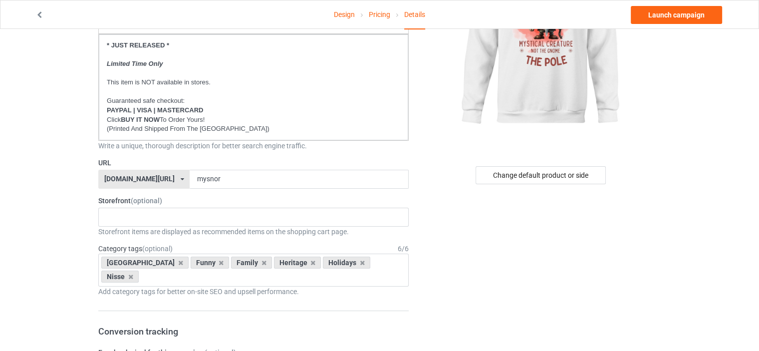
scroll to position [100, 0]
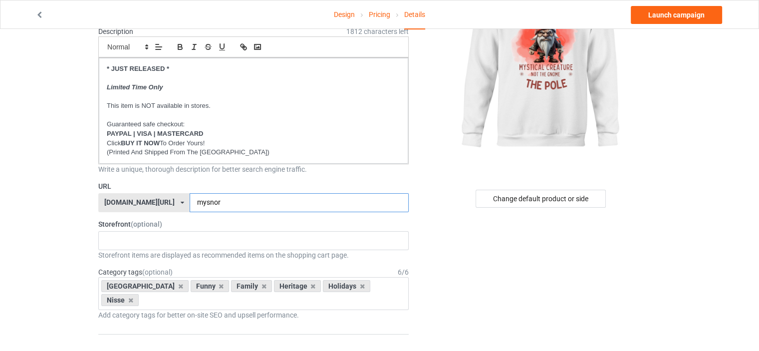
drag, startPoint x: 218, startPoint y: 203, endPoint x: 205, endPoint y: 201, distance: 13.1
click at [205, 201] on input "mysnor" at bounding box center [299, 202] width 219 height 19
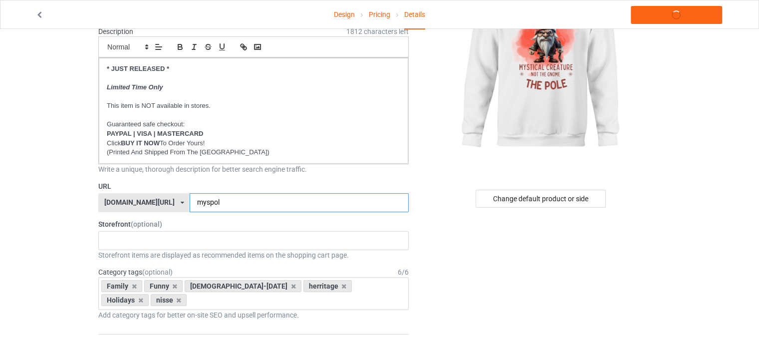
type input "myspol"
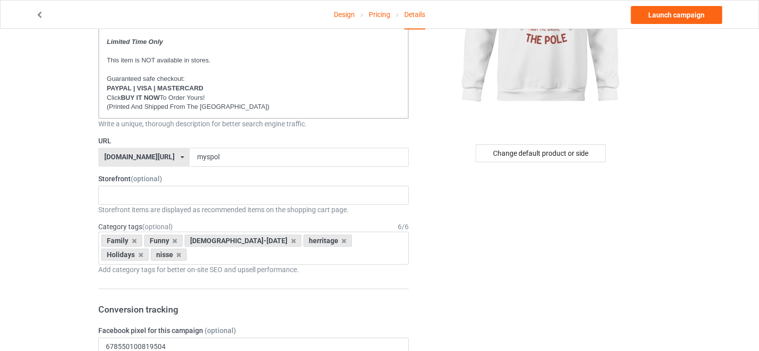
scroll to position [200, 0]
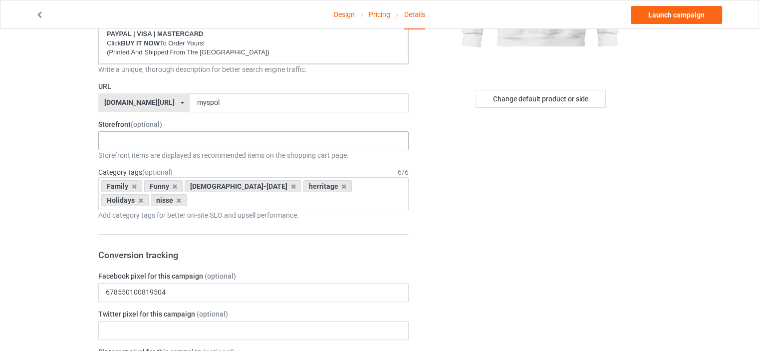
click at [126, 144] on div "No result found" at bounding box center [253, 140] width 310 height 19
click at [134, 186] on icon at bounding box center [134, 186] width 5 height 6
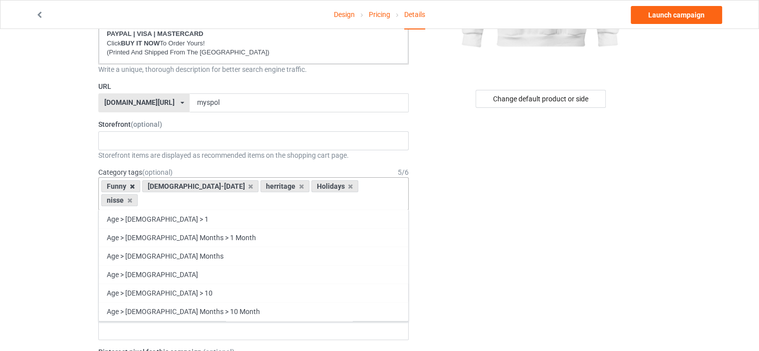
click at [131, 184] on icon at bounding box center [132, 186] width 5 height 6
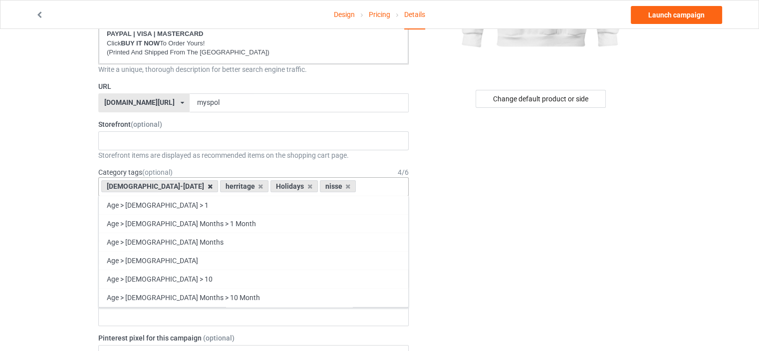
click at [208, 184] on icon at bounding box center [210, 186] width 5 height 6
click at [307, 186] on icon at bounding box center [309, 186] width 5 height 6
click at [208, 185] on icon at bounding box center [210, 186] width 5 height 6
click at [140, 186] on icon at bounding box center [142, 186] width 5 height 6
click at [128, 184] on icon at bounding box center [129, 186] width 5 height 6
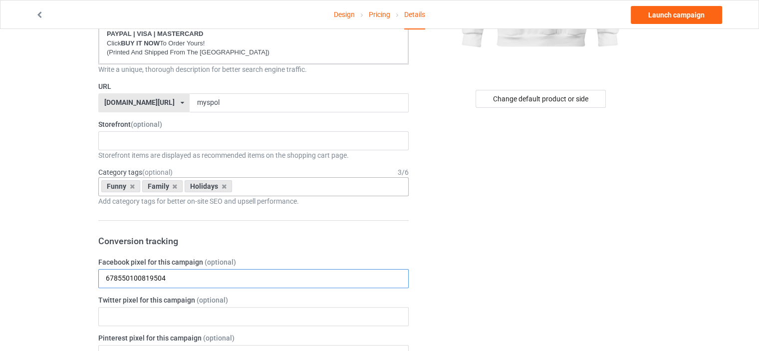
drag, startPoint x: 171, startPoint y: 281, endPoint x: 1, endPoint y: 262, distance: 170.9
paste input "576460276061701"
type input "576460276061701"
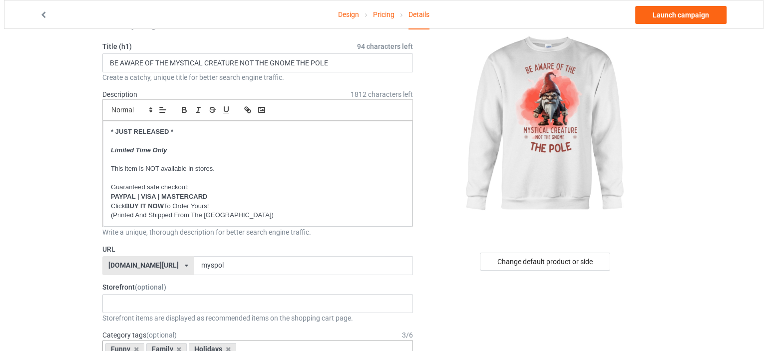
scroll to position [0, 0]
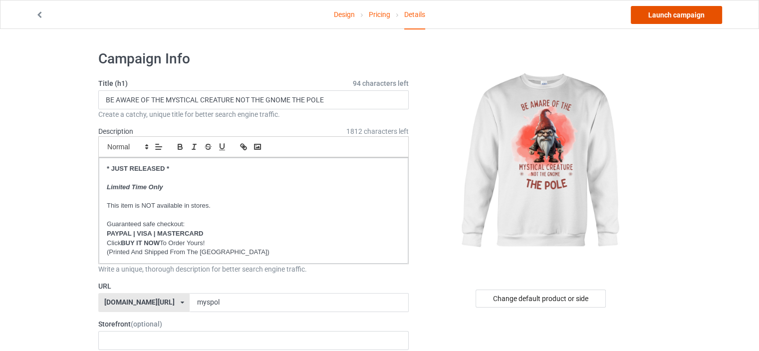
click at [694, 11] on link "Launch campaign" at bounding box center [676, 15] width 91 height 18
